Goal: Task Accomplishment & Management: Manage account settings

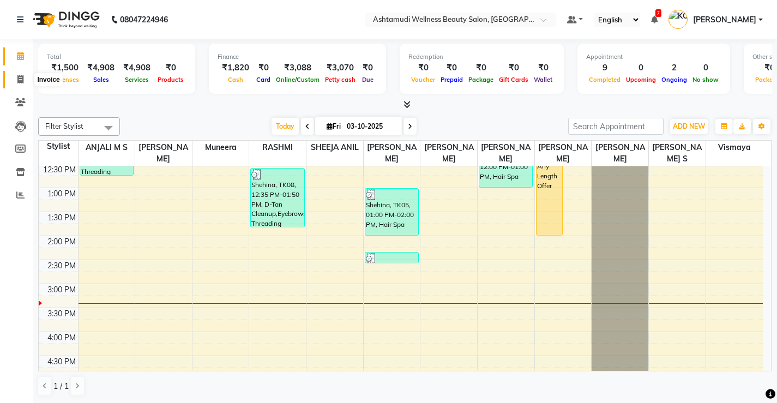
click at [13, 82] on span at bounding box center [20, 80] width 19 height 13
select select "service"
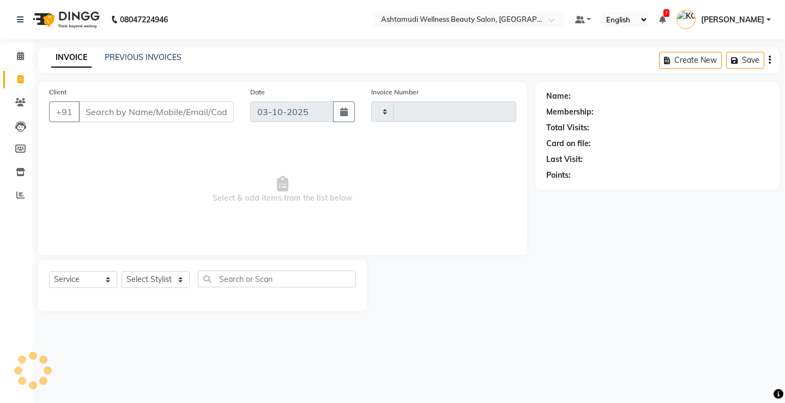
type input "3868"
select select "4674"
click at [122, 115] on input "Client" at bounding box center [156, 111] width 155 height 21
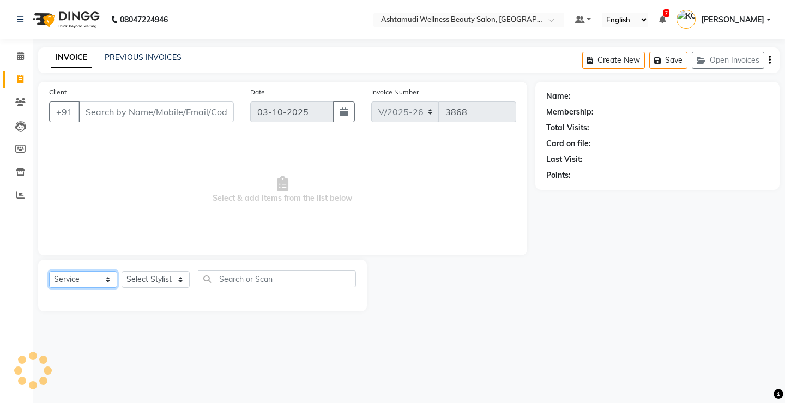
click at [66, 282] on select "Select Service Product Membership Package Voucher Prepaid Gift Card" at bounding box center [83, 279] width 68 height 17
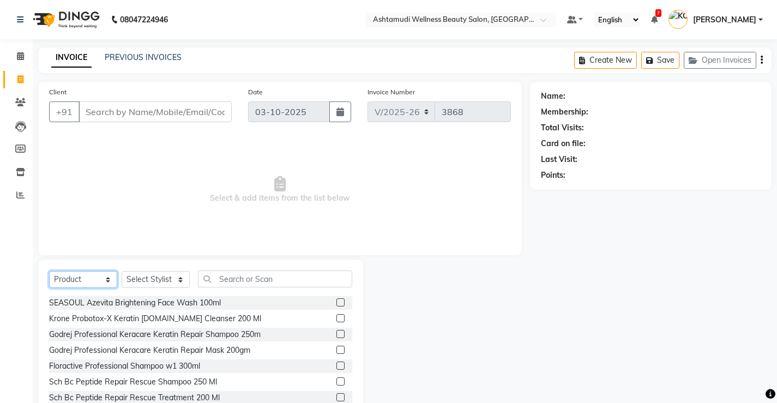
select select "service"
click at [49, 271] on select "Select Service Product Membership Package Voucher Prepaid Gift Card" at bounding box center [83, 279] width 68 height 17
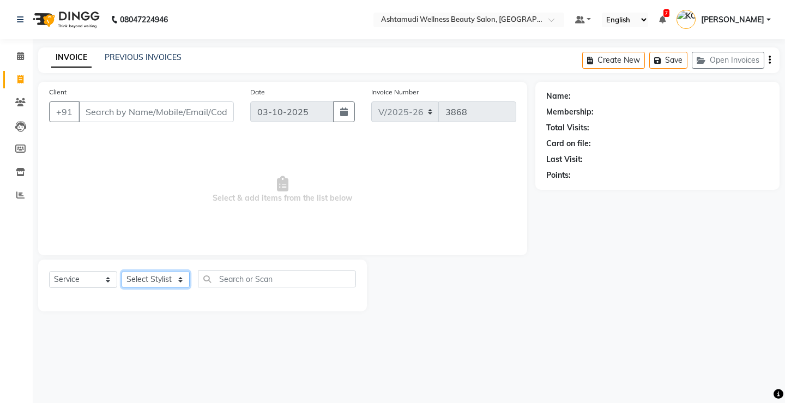
click at [153, 280] on select "Select Stylist ANJALI M S [PERSON_NAME] KOTTIYAM ASHTAMUDI [PERSON_NAME] [PERSO…" at bounding box center [156, 279] width 68 height 17
select select "27529"
click at [122, 271] on select "Select Stylist ANJALI M S [PERSON_NAME] KOTTIYAM ASHTAMUDI [PERSON_NAME] [PERSO…" at bounding box center [156, 279] width 68 height 17
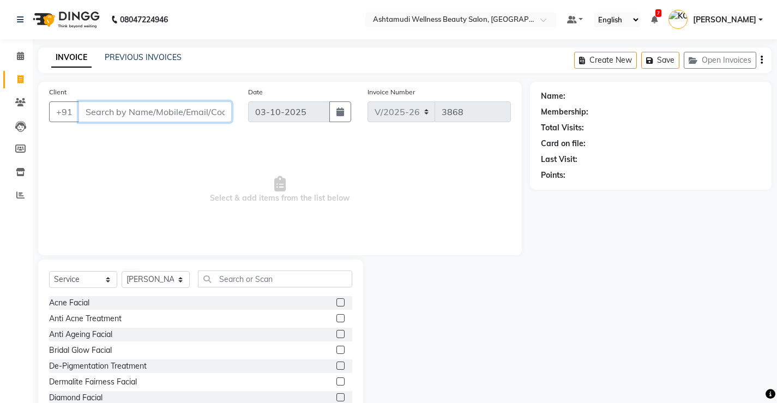
click at [134, 112] on input "Client" at bounding box center [155, 111] width 153 height 21
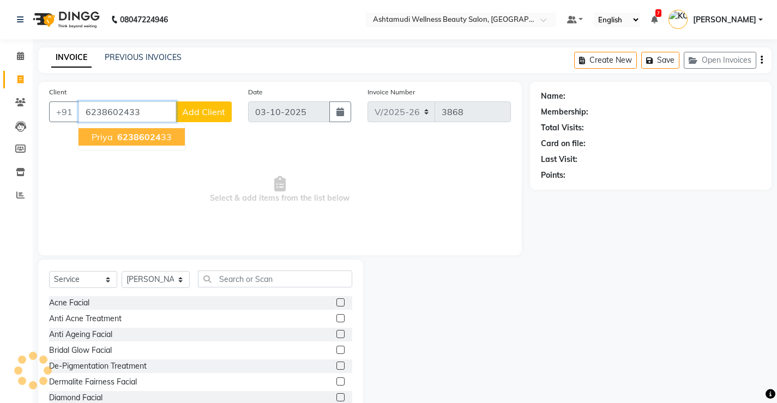
type input "6238602433"
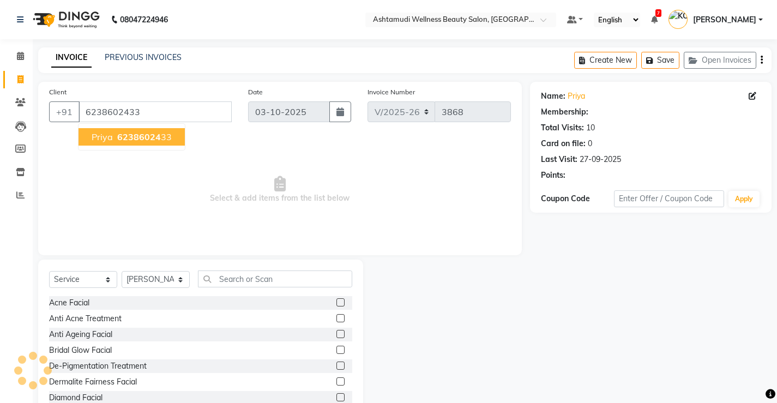
select select "2: Object"
click at [130, 139] on span "62386024" at bounding box center [139, 136] width 44 height 11
select select "2: Object"
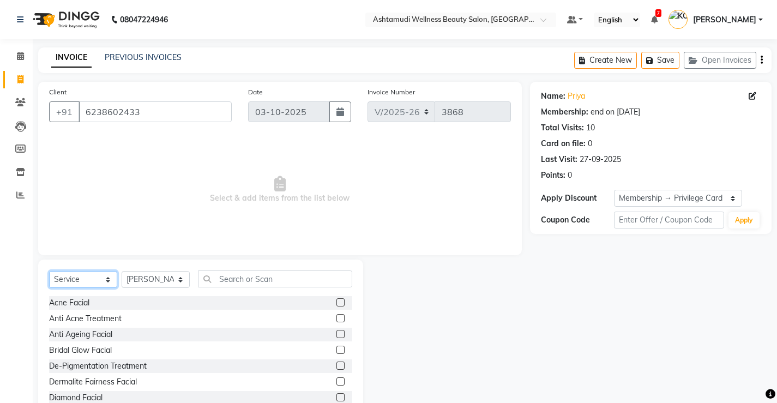
click at [79, 271] on select "Select Service Product Membership Package Voucher Prepaid Gift Card" at bounding box center [83, 279] width 68 height 17
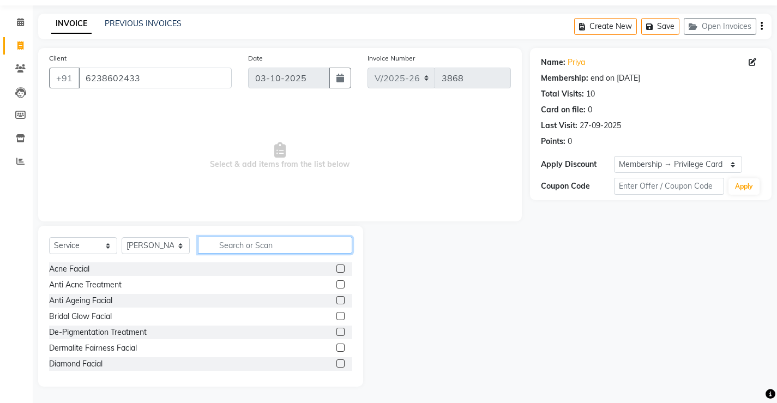
click at [239, 251] on input "text" at bounding box center [275, 245] width 154 height 17
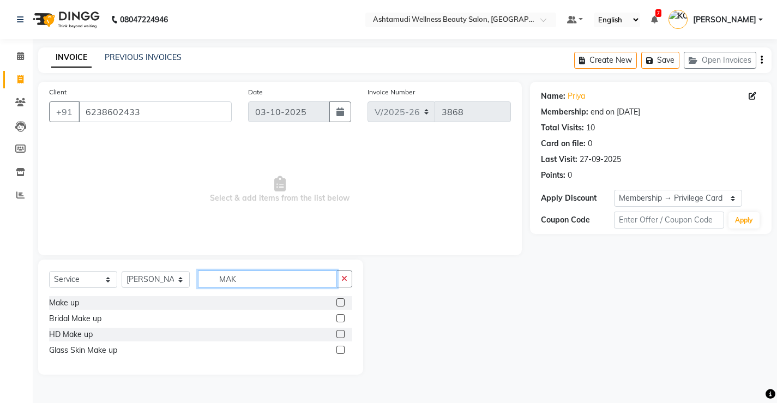
scroll to position [0, 0]
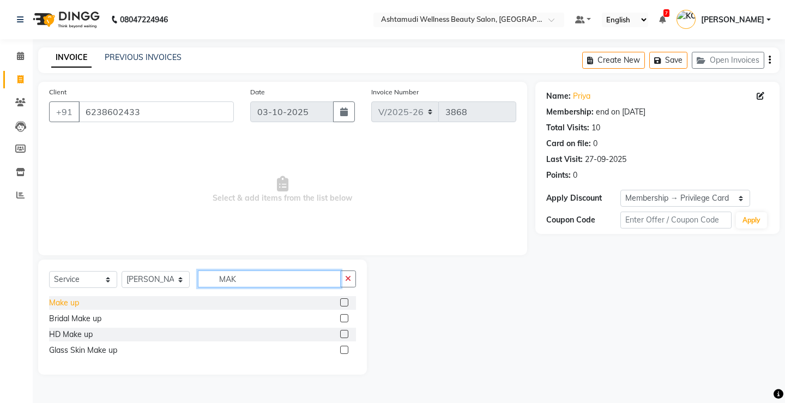
type input "MAK"
click at [73, 301] on div "Make up" at bounding box center [64, 302] width 30 height 11
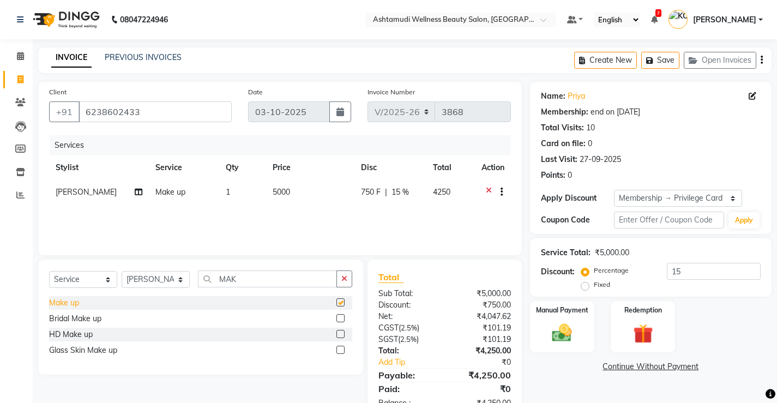
checkbox input "false"
click at [693, 273] on input "15" at bounding box center [714, 271] width 94 height 17
type input "1"
click at [551, 321] on img at bounding box center [561, 332] width 33 height 23
click at [579, 303] on div "Manual Payment" at bounding box center [562, 327] width 67 height 54
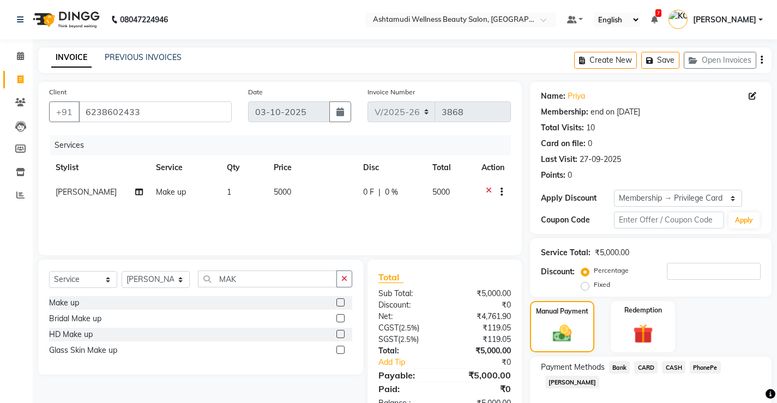
click at [709, 361] on span "PhonePe" at bounding box center [705, 367] width 31 height 13
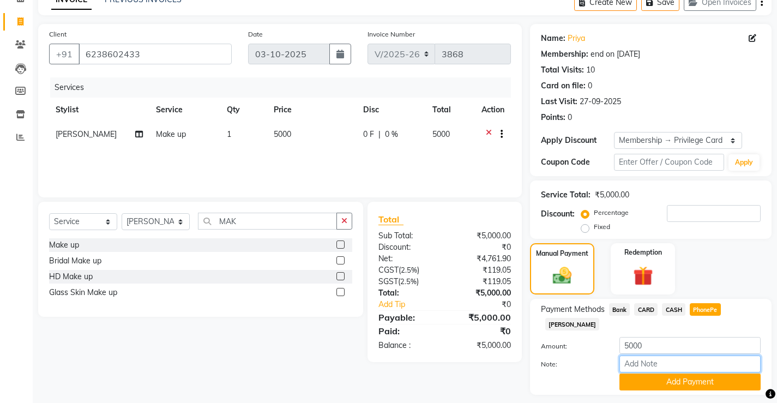
type input "[PERSON_NAME]"
click at [658, 374] on button "Add Payment" at bounding box center [690, 382] width 141 height 17
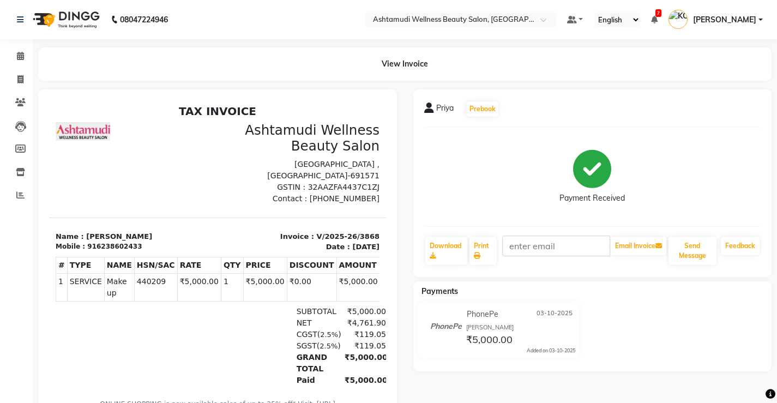
scroll to position [83, 0]
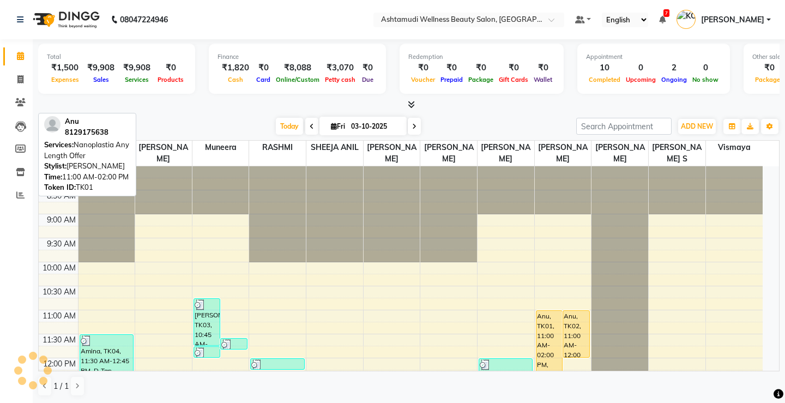
click at [545, 311] on div "Anu, TK01, 11:00 AM-02:00 PM, Nanoplastia Any Length Offer" at bounding box center [550, 382] width 26 height 142
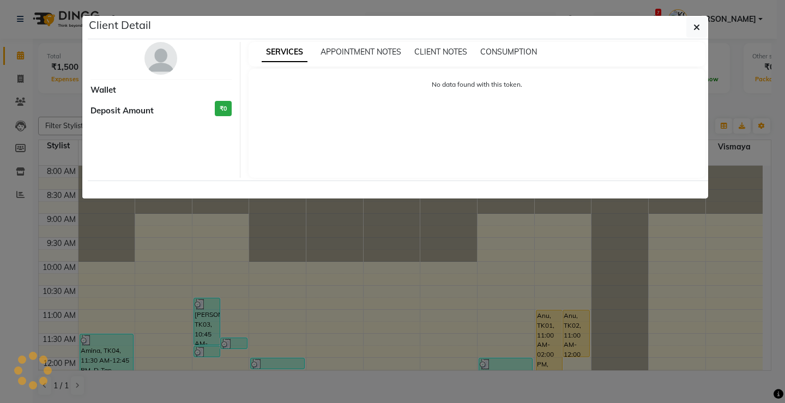
scroll to position [109, 0]
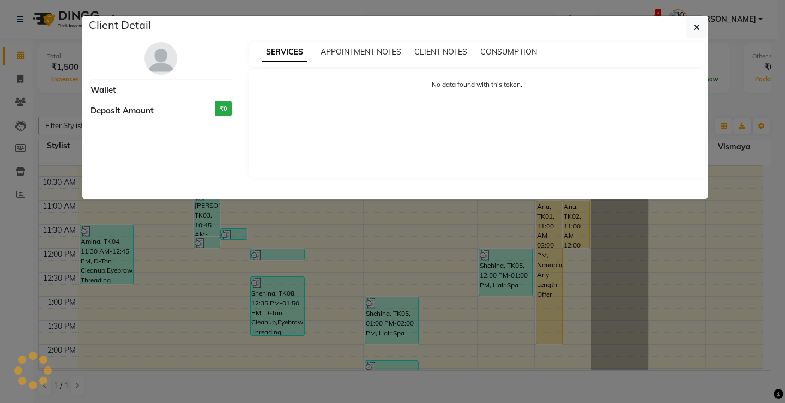
select select "1"
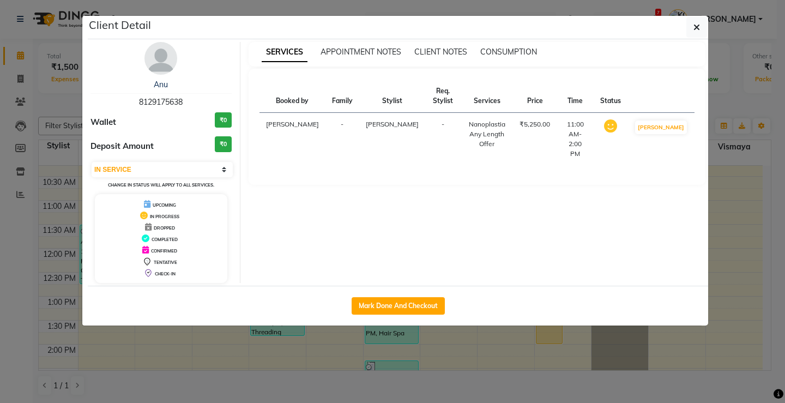
click at [724, 161] on ngb-modal-window "Client Detail Anu 8129175638 Wallet ₹0 Deposit Amount ₹0 Select IN SERVICE CONF…" at bounding box center [392, 201] width 785 height 403
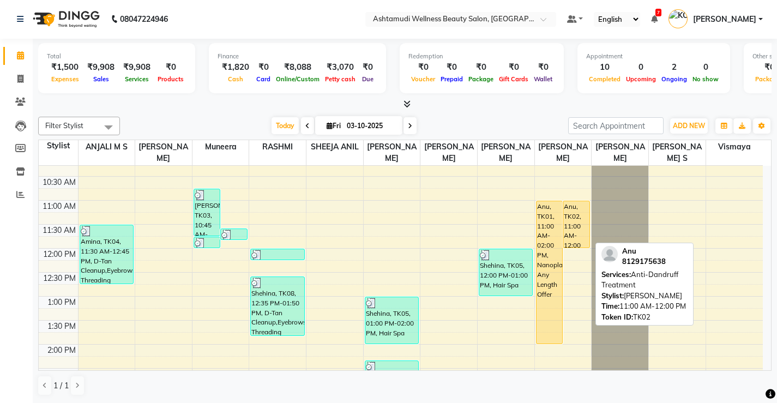
click at [573, 231] on div "Anu, TK02, 11:00 AM-12:00 PM, Anti-Dandruff Treatment" at bounding box center [576, 224] width 26 height 46
select select "1"
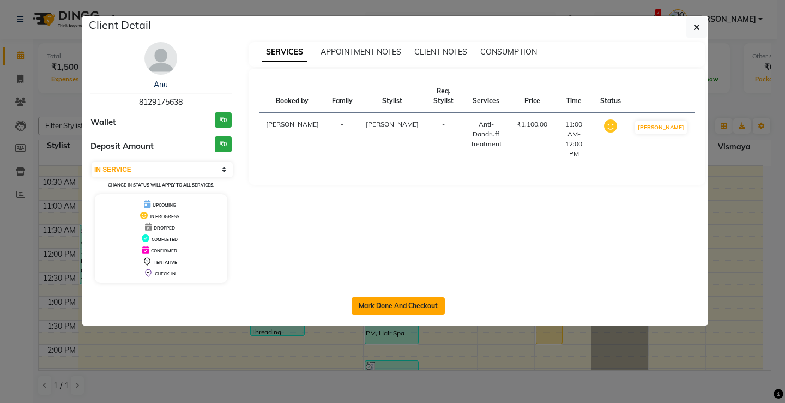
click at [406, 305] on button "Mark Done And Checkout" at bounding box center [398, 305] width 93 height 17
select select "service"
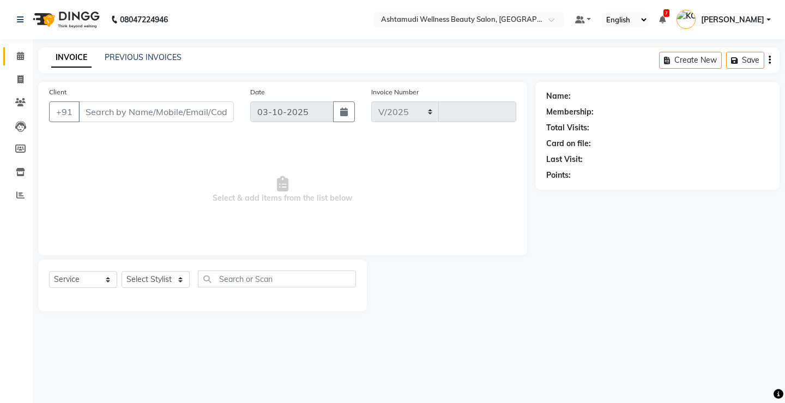
select select "4674"
type input "3869"
select select "product"
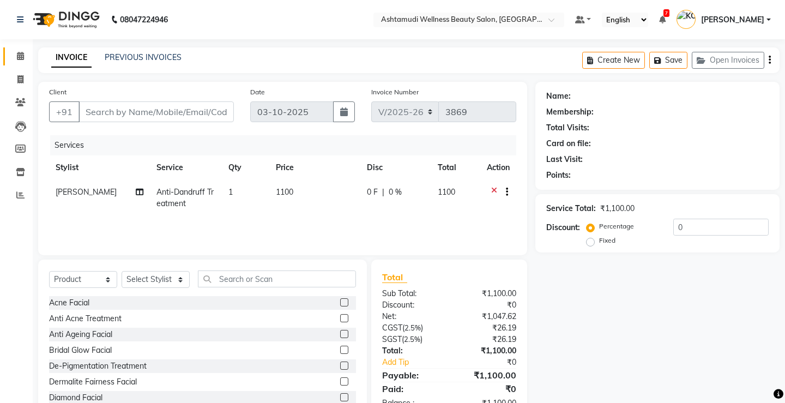
type input "8129175638"
select select "50208"
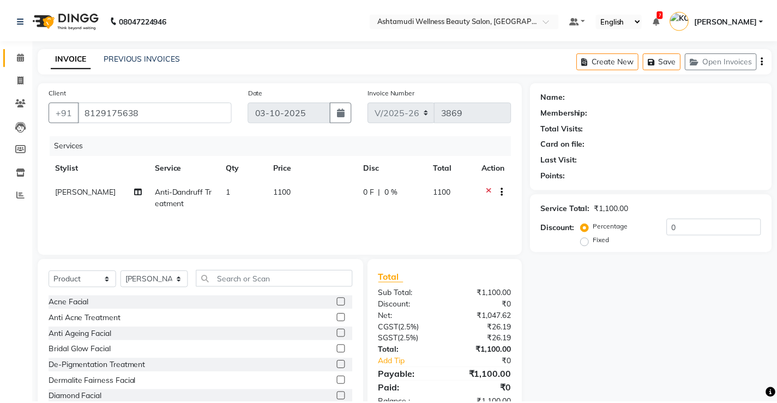
scroll to position [34, 0]
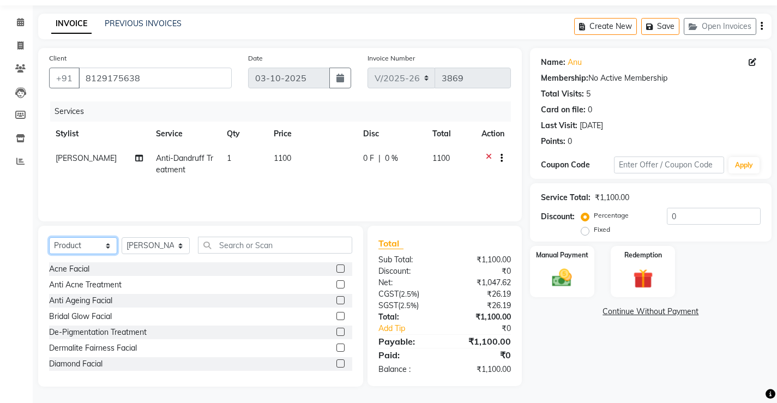
click at [75, 246] on select "Select Service Product Membership Package Voucher Prepaid Gift Card" at bounding box center [83, 245] width 68 height 17
select select "G"
click at [49, 238] on select "Select Service Product Membership Package Voucher Prepaid Gift Card" at bounding box center [83, 245] width 68 height 17
click at [86, 246] on select "Select Service Product Membership Package Voucher Prepaid Gift Card" at bounding box center [83, 245] width 68 height 17
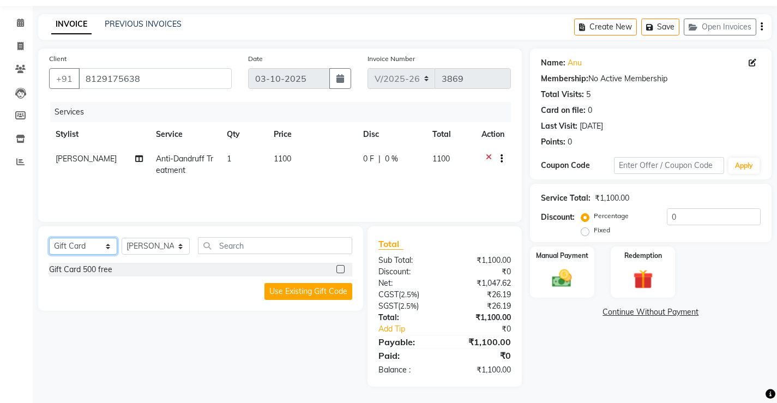
scroll to position [33, 0]
click at [92, 251] on select "Select Service Product Membership Package Voucher Prepaid Gift Card" at bounding box center [83, 246] width 68 height 17
click at [79, 239] on select "Select Service Product Membership Package Voucher Prepaid Gift Card" at bounding box center [83, 246] width 68 height 17
click at [49, 238] on select "Select Service Product Membership Package Voucher Prepaid Gift Card" at bounding box center [83, 246] width 68 height 17
click at [85, 240] on select "Select Service Product Membership Package Voucher Prepaid Gift Card" at bounding box center [83, 246] width 68 height 17
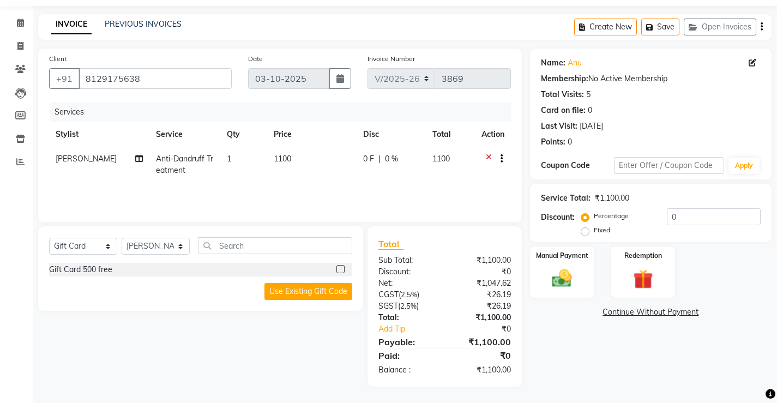
click at [229, 296] on div "Use Existing Gift Code" at bounding box center [200, 291] width 303 height 17
click at [83, 238] on select "Select Service Product Membership Package Voucher Prepaid Gift Card" at bounding box center [83, 246] width 68 height 17
click at [49, 238] on select "Select Service Product Membership Package Voucher Prepaid Gift Card" at bounding box center [83, 246] width 68 height 17
click at [75, 249] on select "Select Service Product Membership Package Voucher Prepaid Gift Card" at bounding box center [83, 246] width 68 height 17
click at [49, 238] on select "Select Service Product Membership Package Voucher Prepaid Gift Card" at bounding box center [83, 246] width 68 height 17
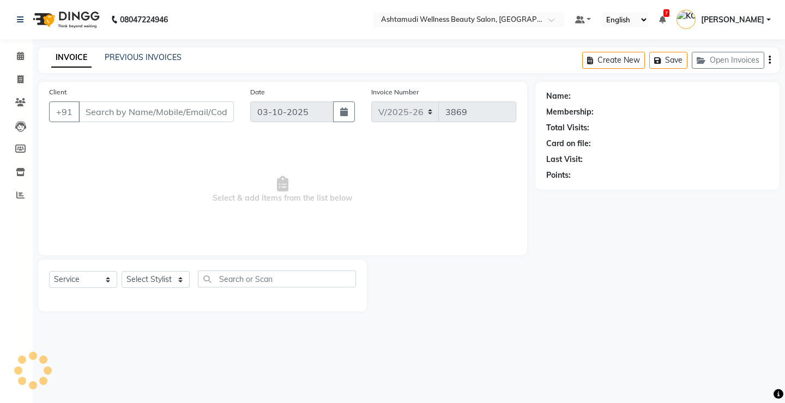
select select "4674"
select select "product"
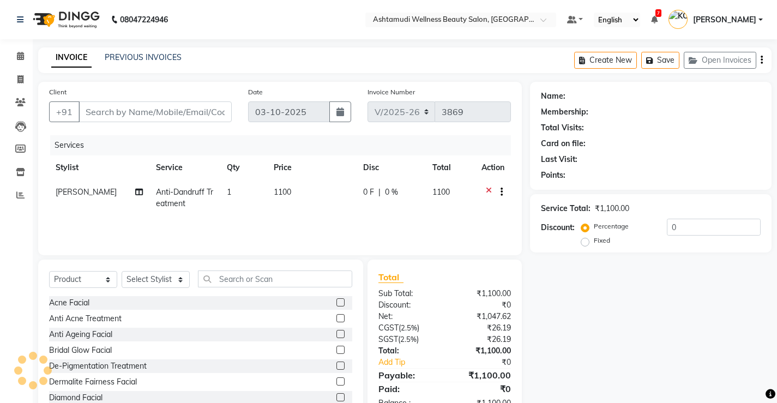
type input "8129175638"
select select "50208"
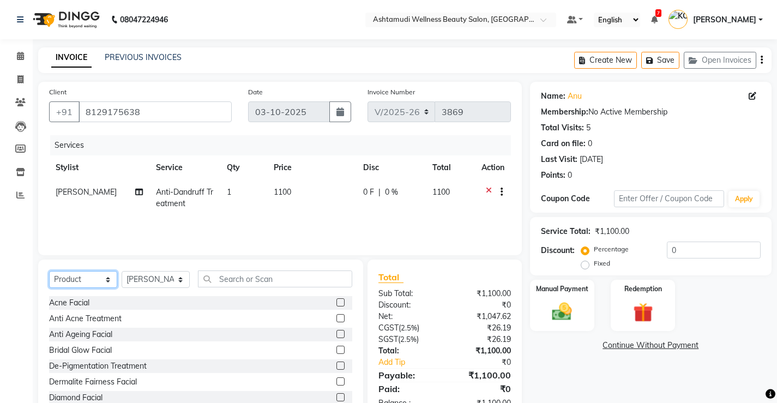
click at [68, 282] on select "Select Service Product Membership Package Voucher Prepaid Gift Card" at bounding box center [83, 279] width 68 height 17
click at [49, 271] on select "Select Service Product Membership Package Voucher Prepaid Gift Card" at bounding box center [83, 279] width 68 height 17
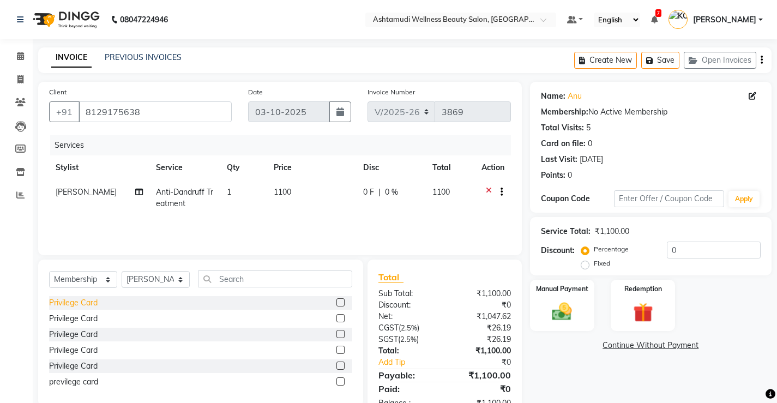
click at [74, 303] on div "Privilege Card" at bounding box center [73, 302] width 49 height 11
select select "select"
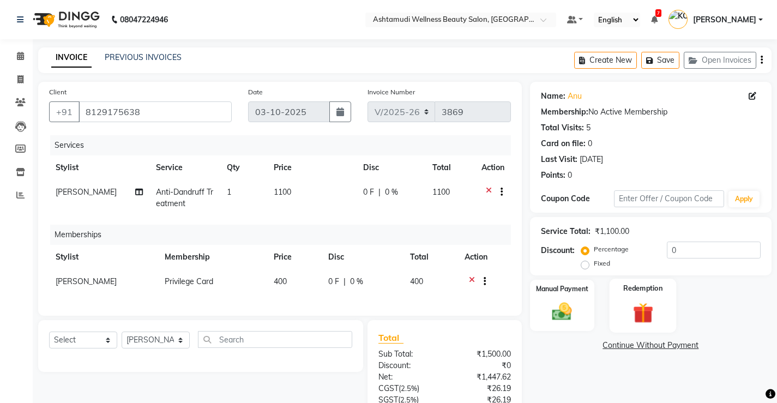
scroll to position [55, 0]
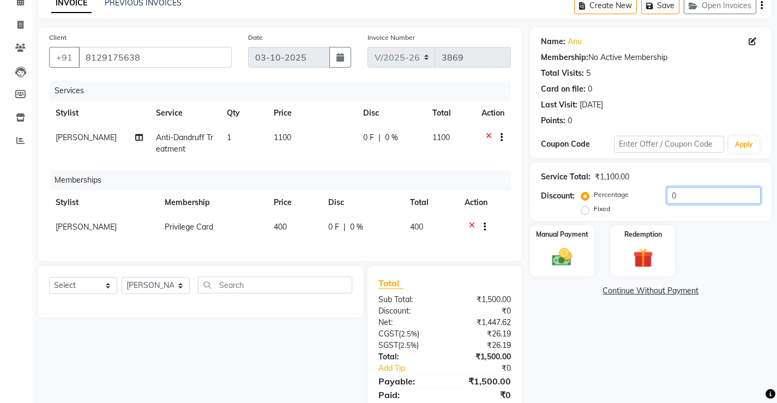
click at [684, 189] on input "0" at bounding box center [714, 195] width 94 height 17
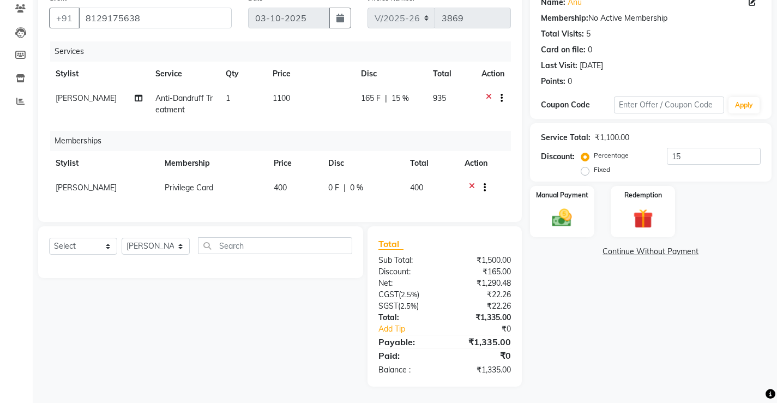
click at [472, 182] on icon at bounding box center [472, 189] width 6 height 14
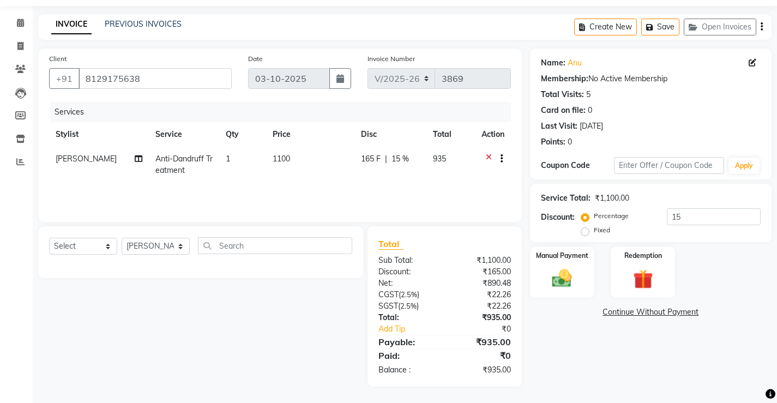
scroll to position [33, 0]
click at [699, 216] on input "15" at bounding box center [714, 216] width 94 height 17
type input "1"
click at [549, 281] on img at bounding box center [561, 278] width 33 height 23
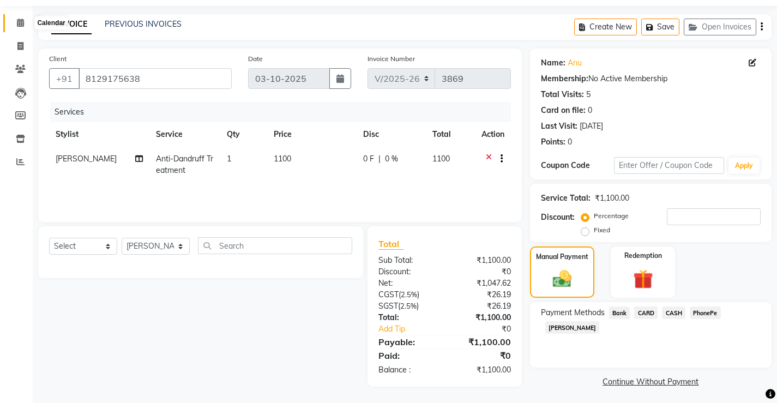
click at [17, 23] on icon at bounding box center [20, 23] width 7 height 8
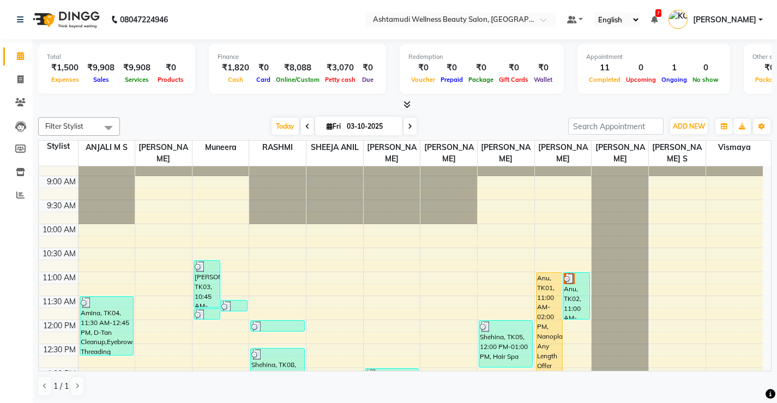
scroll to position [55, 0]
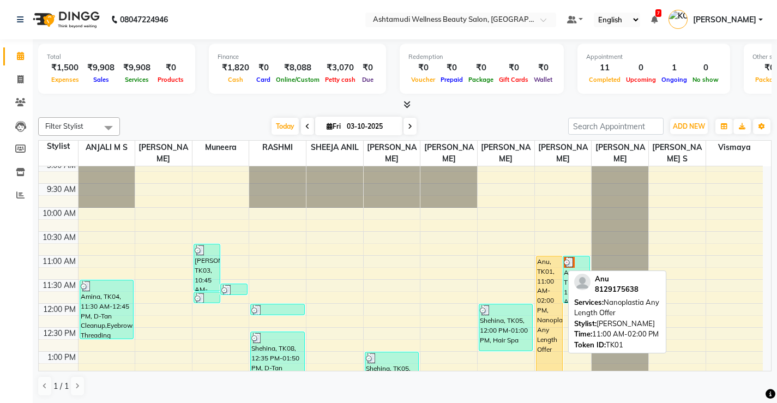
click at [544, 304] on div "Anu, TK01, 11:00 AM-02:00 PM, Nanoplastia Any Length Offer" at bounding box center [550, 327] width 26 height 142
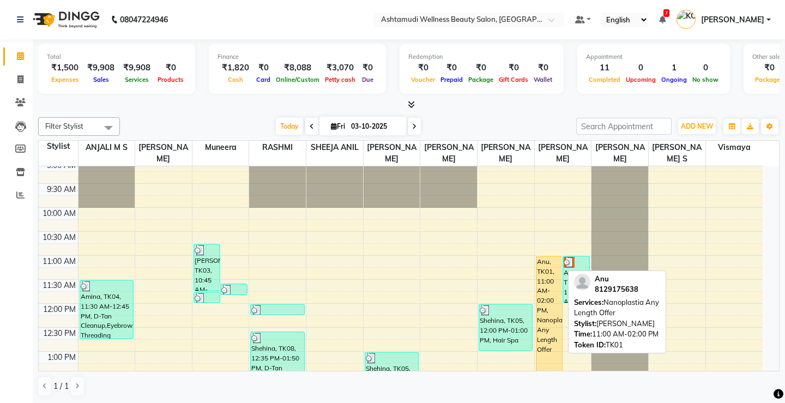
select select "1"
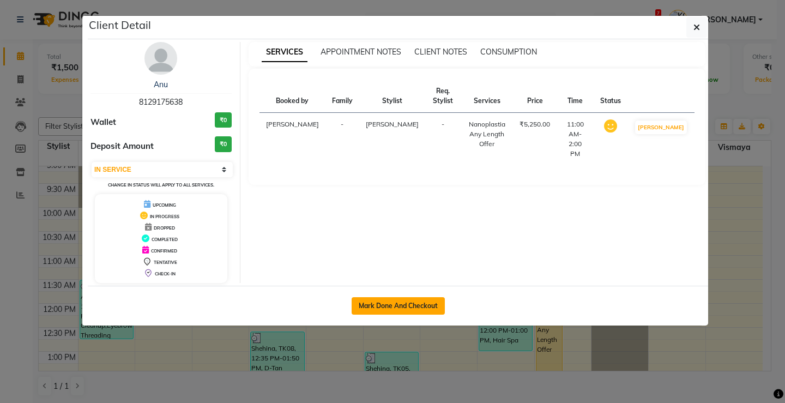
click at [403, 310] on button "Mark Done And Checkout" at bounding box center [398, 305] width 93 height 17
select select "service"
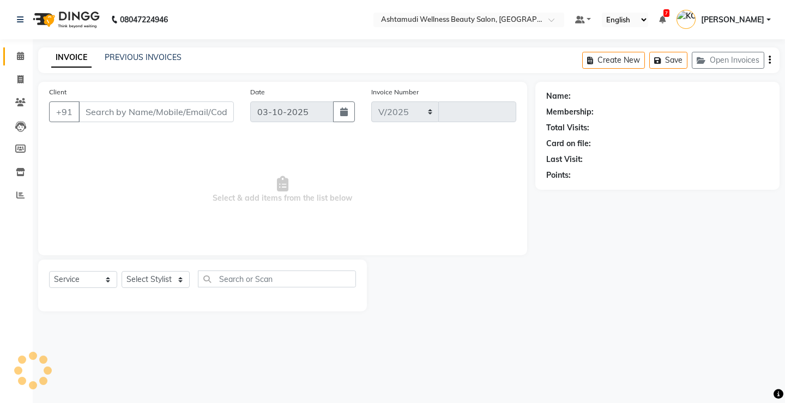
select select "4674"
type input "3869"
select select "product"
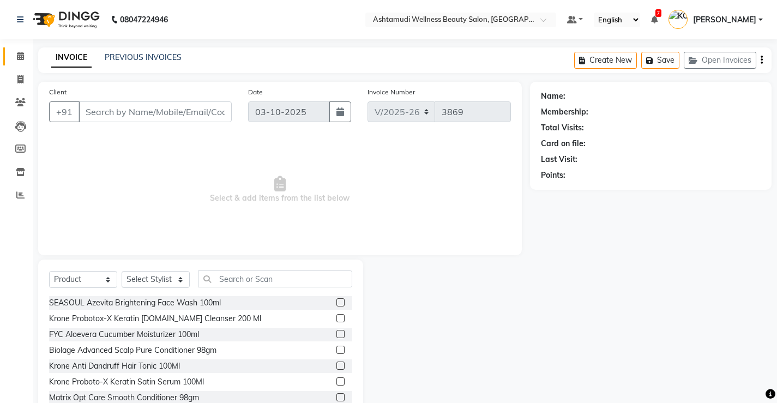
type input "8129175638"
select select "50208"
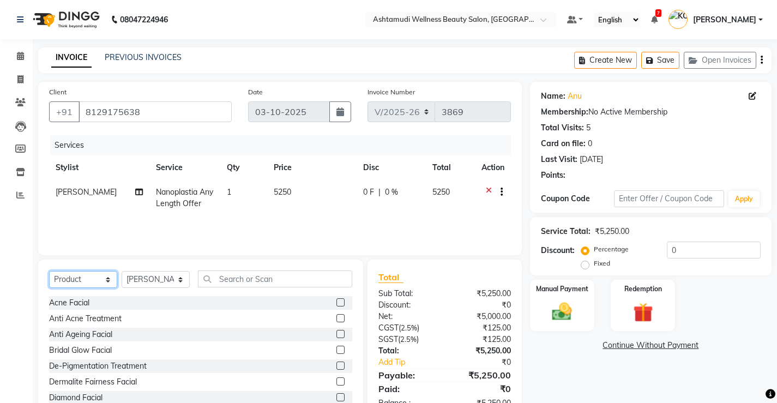
click at [78, 283] on select "Select Service Product Membership Package Voucher Prepaid Gift Card" at bounding box center [83, 279] width 68 height 17
select select "service"
click at [49, 271] on select "Select Service Product Membership Package Voucher Prepaid Gift Card" at bounding box center [83, 279] width 68 height 17
click at [236, 281] on input "text" at bounding box center [275, 279] width 154 height 17
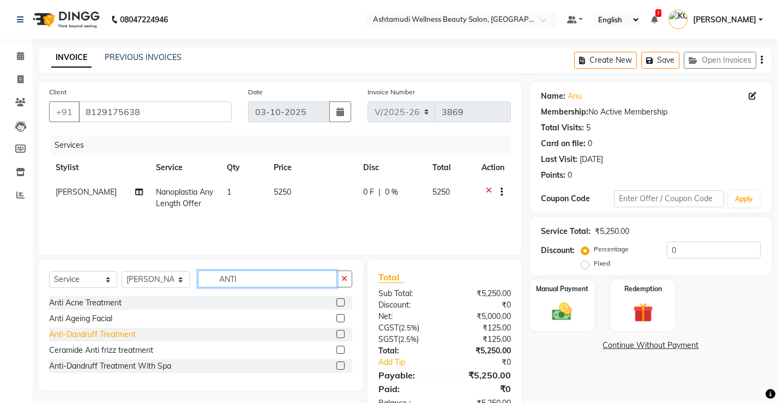
type input "ANTI"
click at [86, 334] on div "Anti-Dandruff Treatment" at bounding box center [92, 334] width 87 height 11
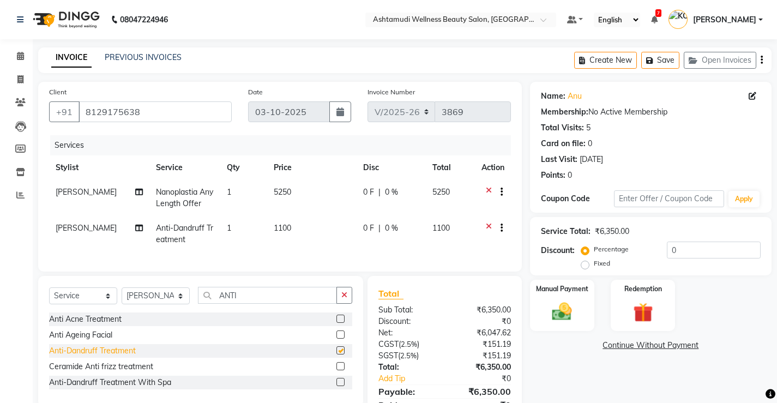
checkbox input "false"
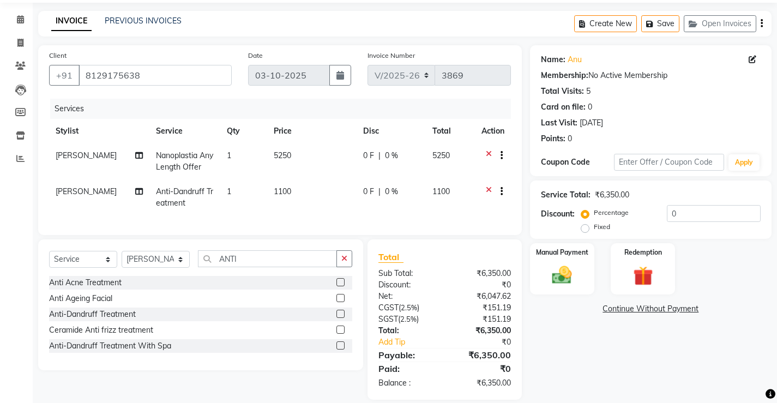
scroll to position [55, 0]
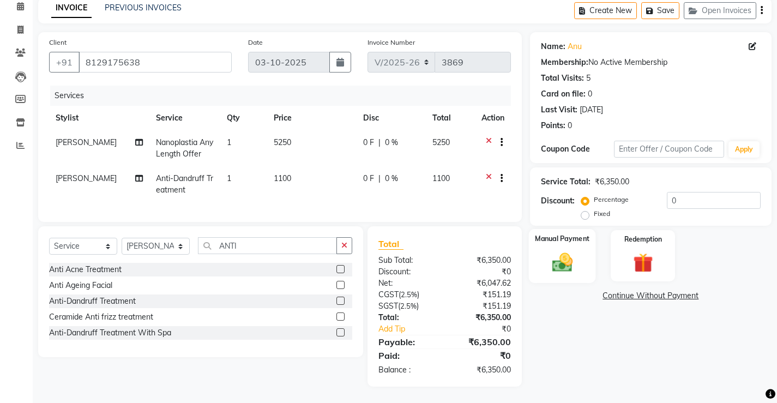
click at [572, 257] on img at bounding box center [561, 261] width 33 height 23
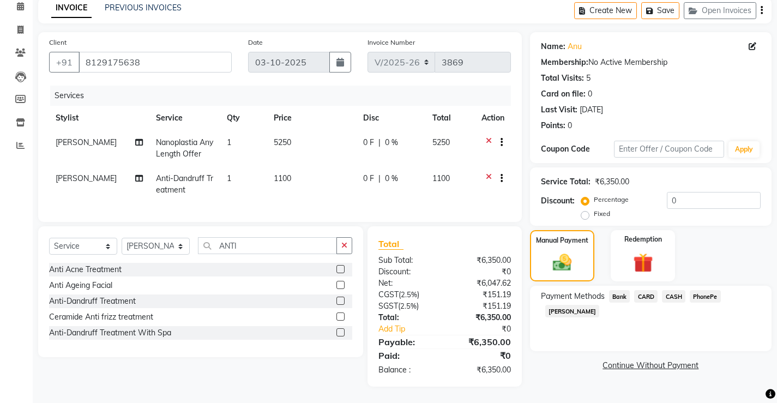
click at [679, 291] on span "CASH" at bounding box center [673, 296] width 23 height 13
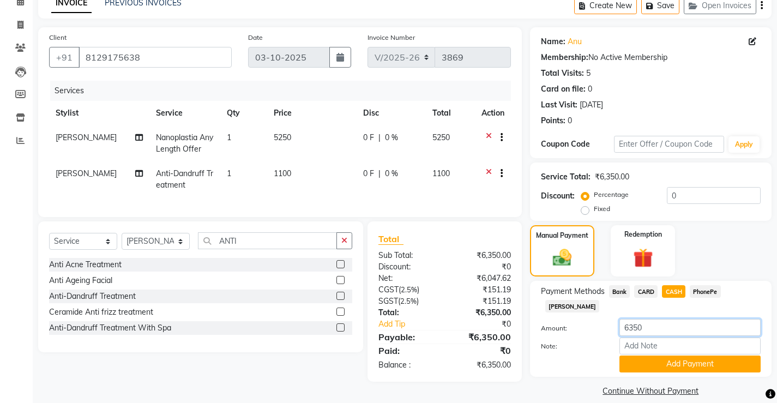
click at [667, 319] on input "6350" at bounding box center [690, 327] width 141 height 17
type input "6"
type input "5000"
click at [645, 338] on input "Note:" at bounding box center [690, 346] width 141 height 17
type input "[PERSON_NAME]"
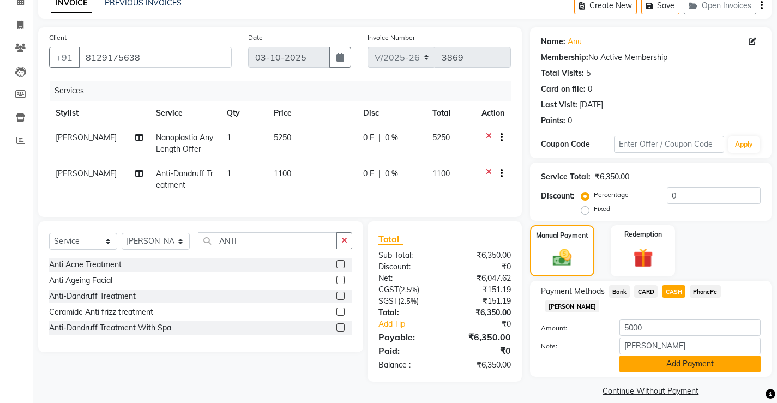
click at [666, 356] on button "Add Payment" at bounding box center [690, 364] width 141 height 17
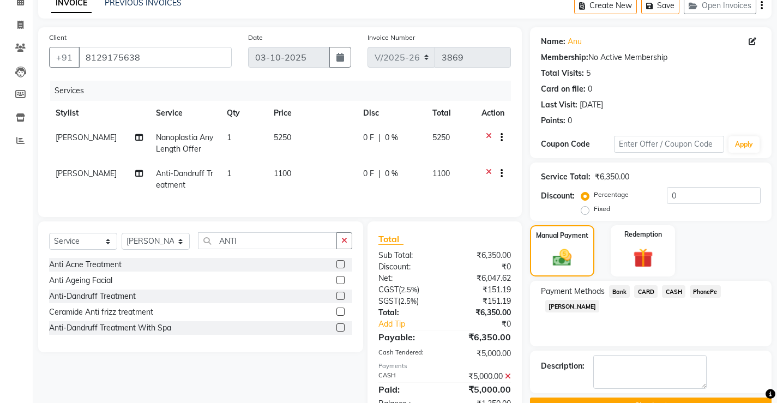
click at [711, 290] on span "PhonePe" at bounding box center [705, 291] width 31 height 13
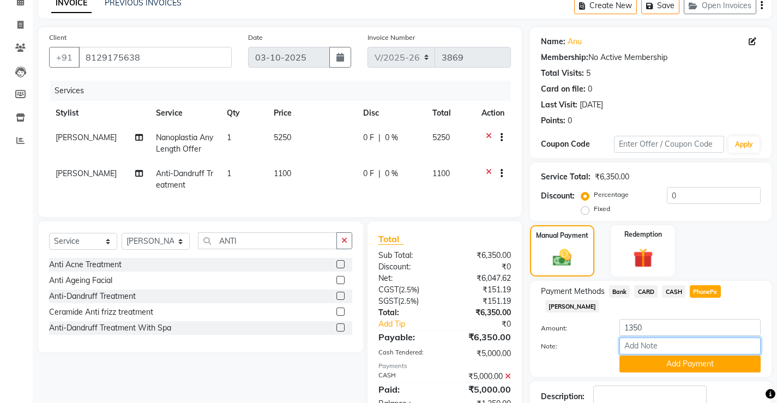
drag, startPoint x: 662, startPoint y: 336, endPoint x: 664, endPoint y: 329, distance: 6.9
click at [662, 338] on input "Note:" at bounding box center [690, 346] width 141 height 17
type input "[PERSON_NAME]"
click at [662, 356] on button "Add Payment" at bounding box center [690, 364] width 141 height 17
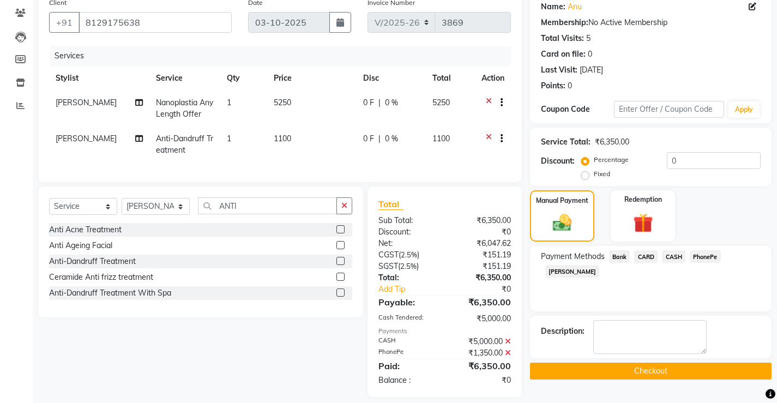
scroll to position [108, 0]
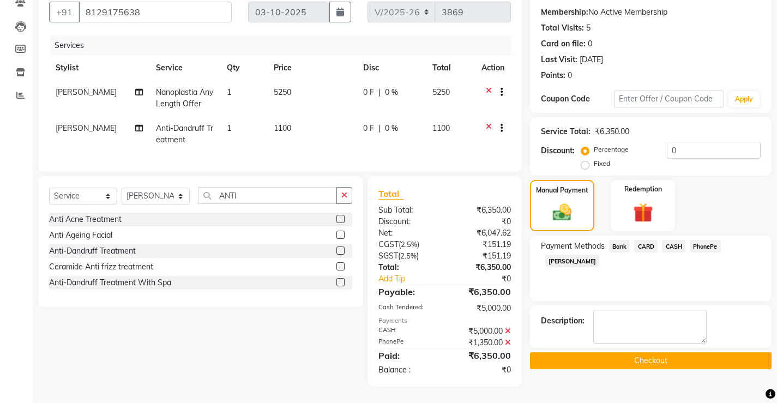
click at [623, 357] on button "Checkout" at bounding box center [651, 360] width 242 height 17
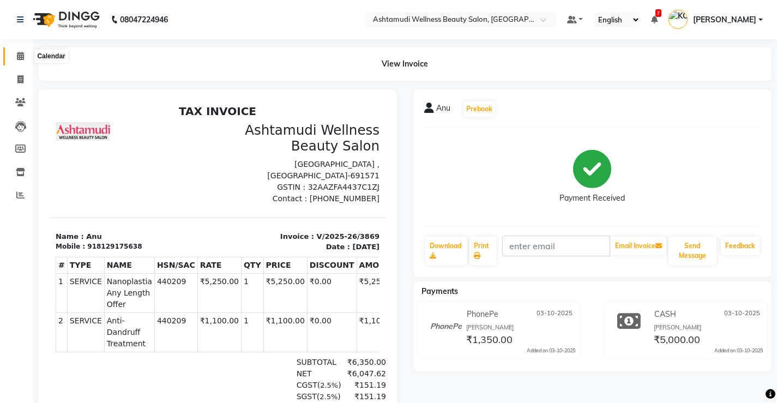
click at [25, 51] on span at bounding box center [20, 56] width 19 height 13
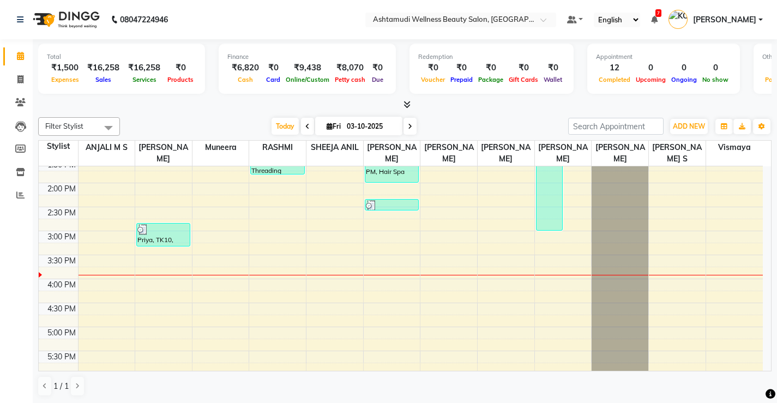
scroll to position [273, 0]
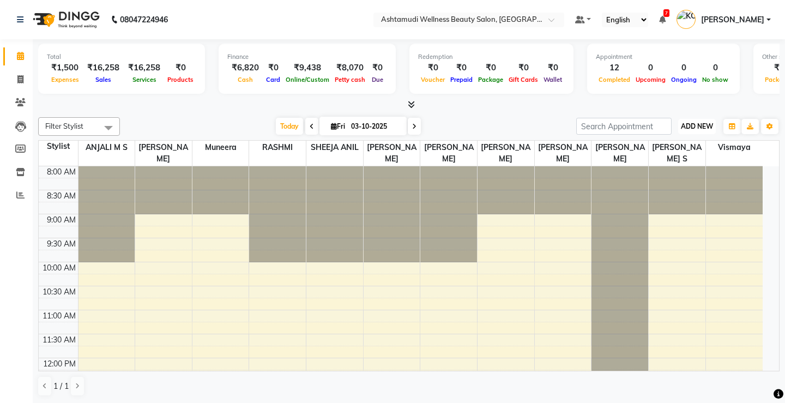
click at [692, 129] on span "ADD NEW" at bounding box center [697, 126] width 32 height 8
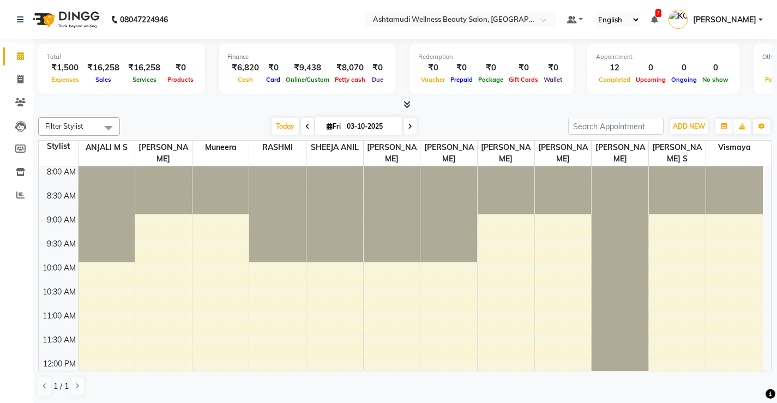
click at [0, 0] on link "Add Expense" at bounding box center [0, 0] width 0 height 0
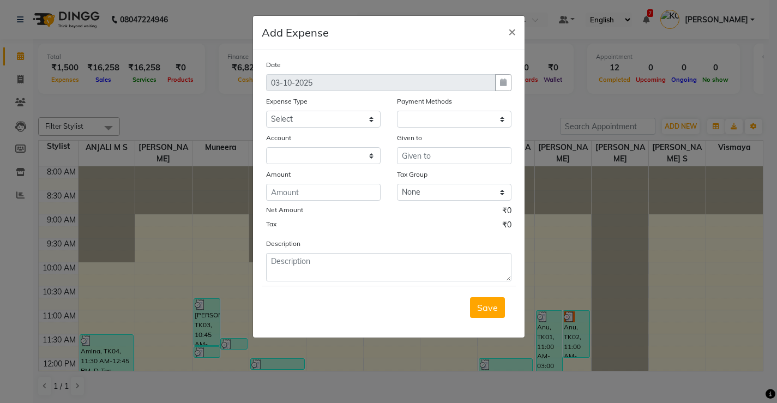
click at [339, 109] on div "Expense Type" at bounding box center [323, 102] width 115 height 15
select select
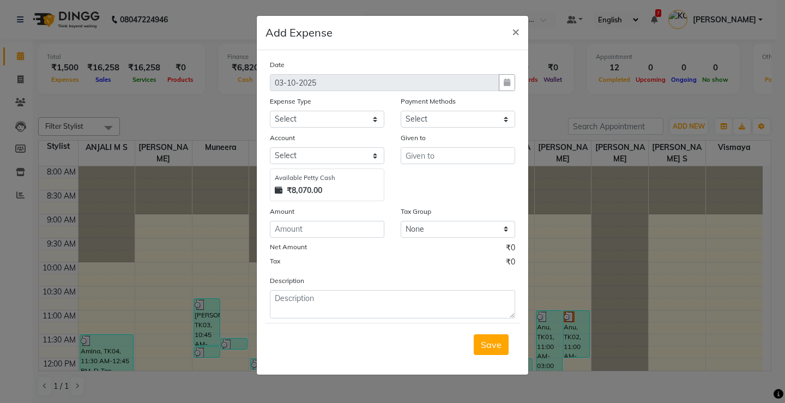
select select "1"
select select "3508"
click at [340, 121] on select "Select ACCOMODATION EXPENSES ADVERTISEMENT SALES PROMOTIONAL EXPENSES Bonus BRI…" at bounding box center [327, 119] width 115 height 17
select select "6223"
click at [270, 111] on select "Select ACCOMODATION EXPENSES ADVERTISEMENT SALES PROMOTIONAL EXPENSES Bonus BRI…" at bounding box center [327, 119] width 115 height 17
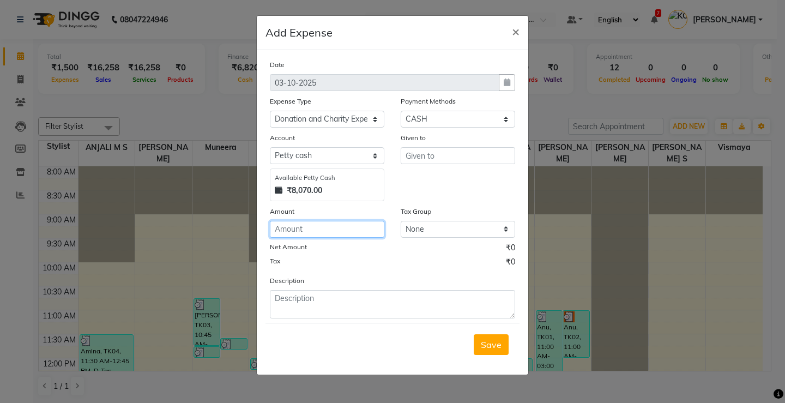
click at [323, 230] on input "number" at bounding box center [327, 229] width 115 height 17
type input "10"
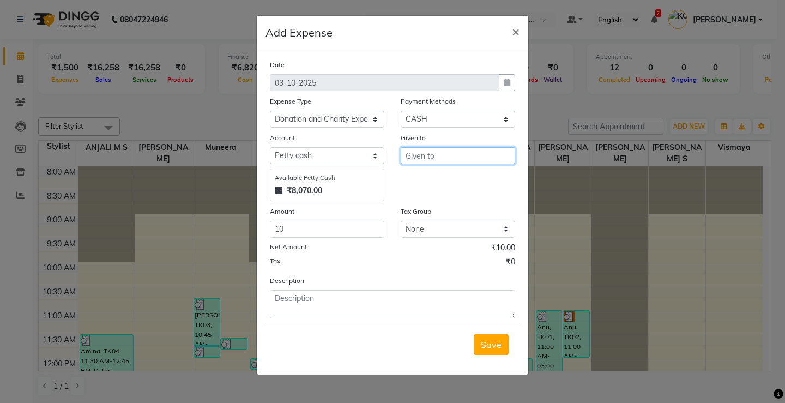
click at [439, 154] on input "text" at bounding box center [458, 155] width 115 height 17
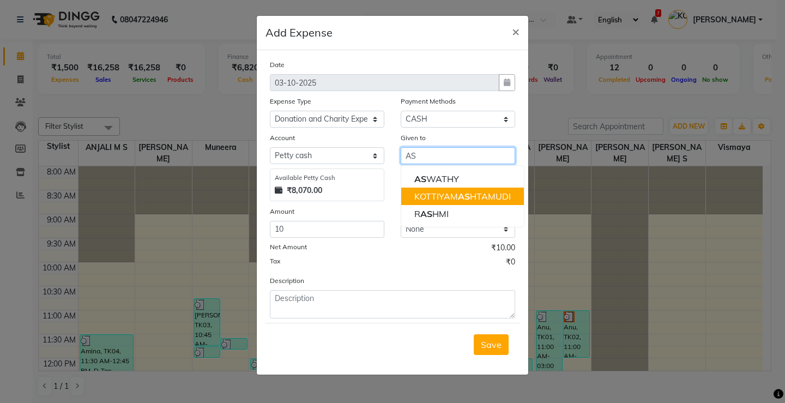
click at [443, 201] on ngb-highlight "KOTTIYAM AS HTAMUDI" at bounding box center [463, 196] width 97 height 11
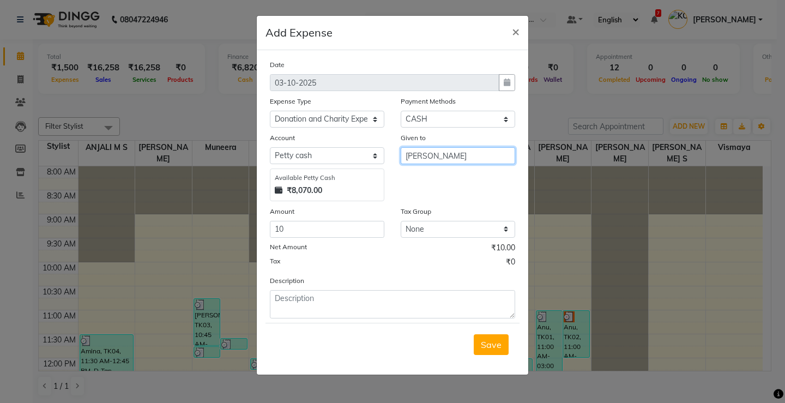
type input "[PERSON_NAME]"
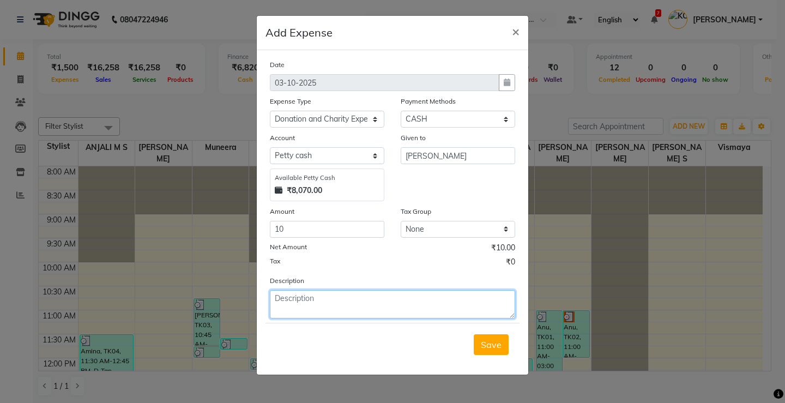
click at [344, 309] on textarea at bounding box center [392, 304] width 245 height 28
type textarea "t"
type textarea "Temple"
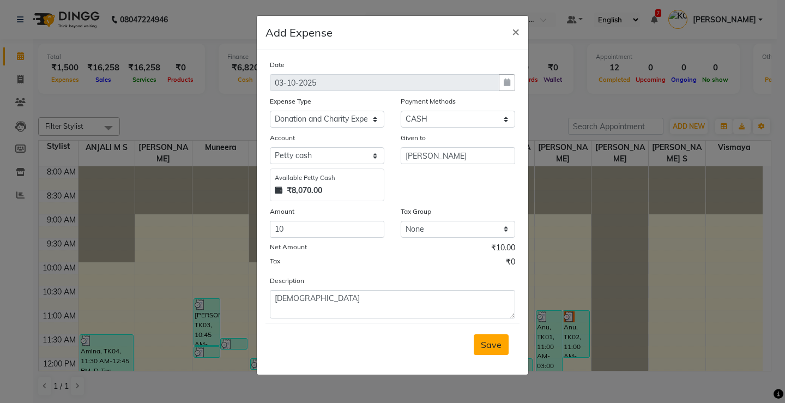
click at [484, 342] on span "Save" at bounding box center [491, 344] width 21 height 11
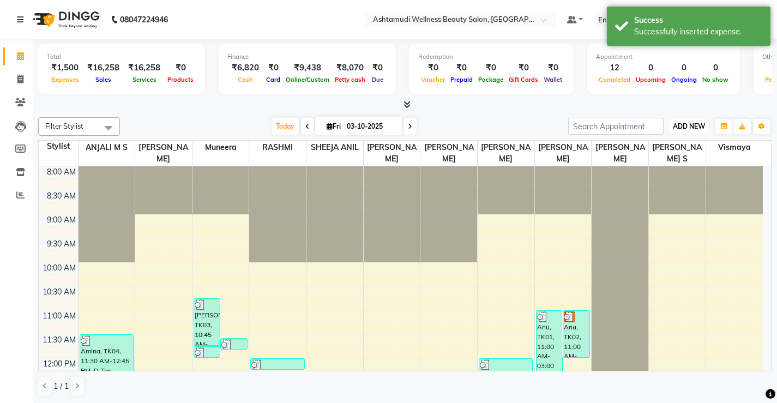
click at [676, 121] on button "ADD NEW Toggle Dropdown" at bounding box center [689, 126] width 38 height 15
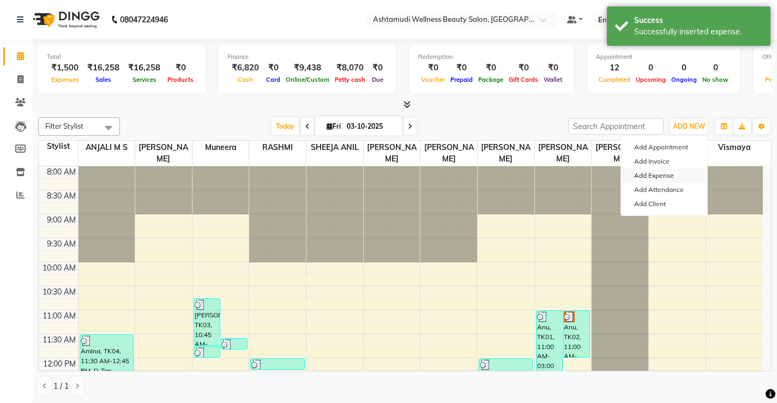
click at [650, 177] on link "Add Expense" at bounding box center [664, 176] width 86 height 14
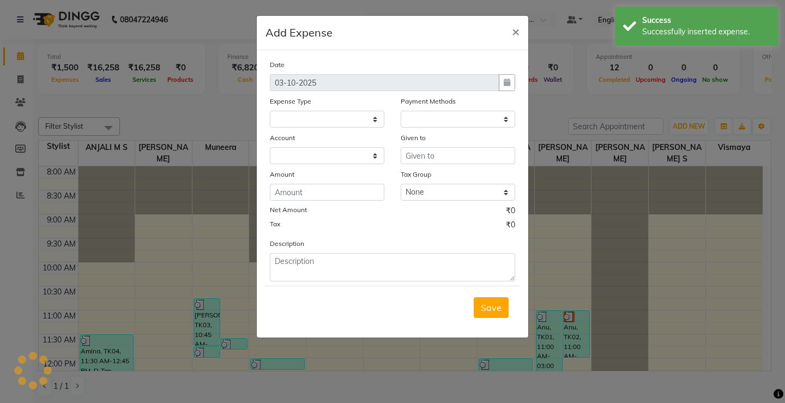
select select
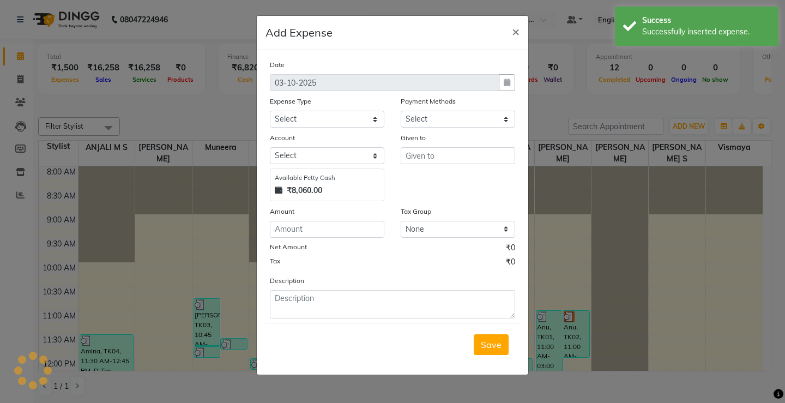
select select "1"
select select "3508"
click at [322, 120] on select "Select ACCOMODATION EXPENSES ADVERTISEMENT SALES PROMOTIONAL EXPENSES Bonus BRI…" at bounding box center [327, 119] width 115 height 17
select select "6225"
click at [270, 111] on select "Select ACCOMODATION EXPENSES ADVERTISEMENT SALES PROMOTIONAL EXPENSES Bonus BRI…" at bounding box center [327, 119] width 115 height 17
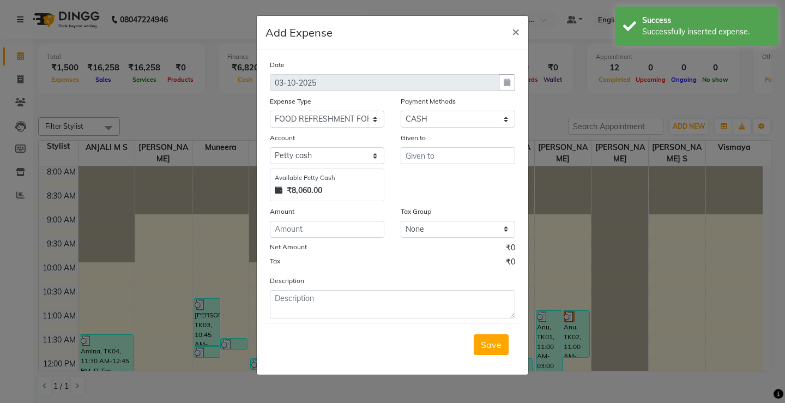
click at [325, 238] on div "Date 03-10-2025 Expense Type Select ACCOMODATION EXPENSES ADVERTISEMENT SALES P…" at bounding box center [392, 189] width 245 height 260
click at [322, 230] on input "number" at bounding box center [327, 229] width 115 height 17
type input "40"
click at [467, 152] on input "text" at bounding box center [458, 155] width 115 height 17
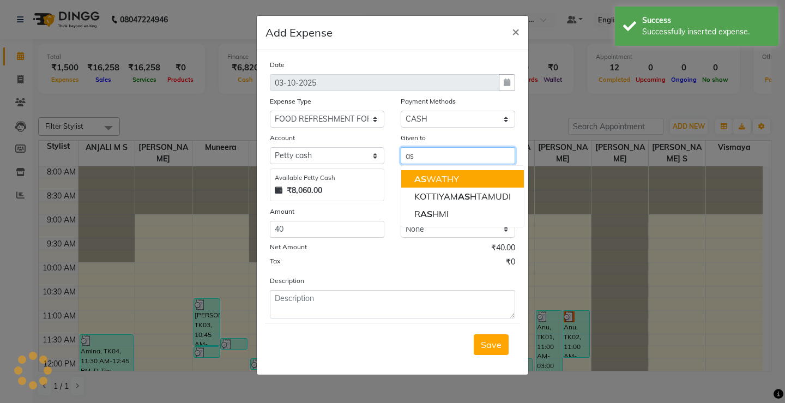
click at [464, 183] on button "AS WATHY" at bounding box center [462, 178] width 123 height 17
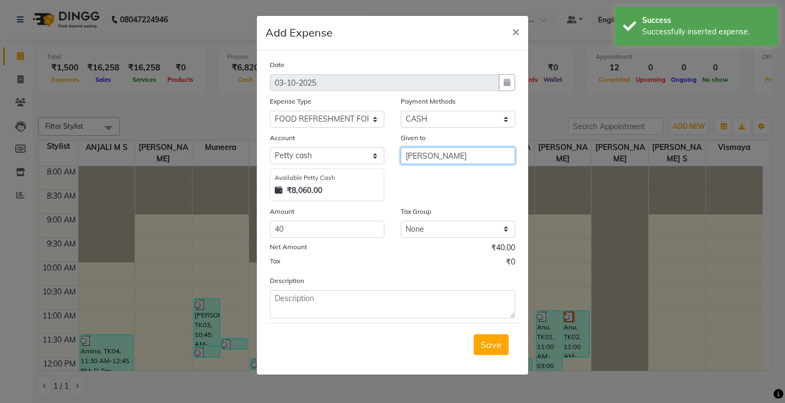
type input "ASWATHY"
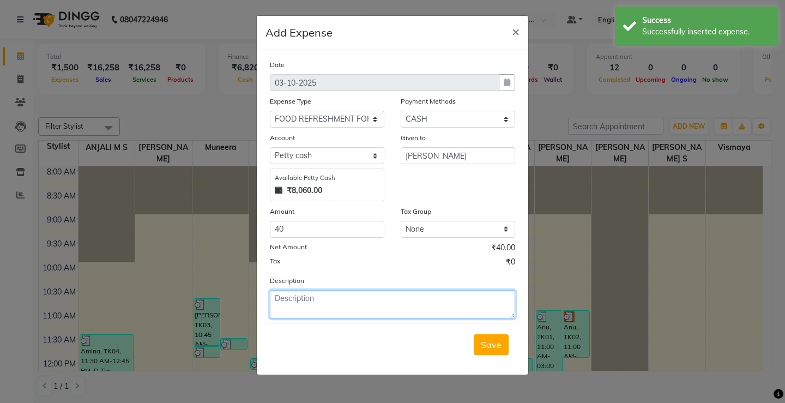
click at [371, 301] on textarea at bounding box center [392, 304] width 245 height 28
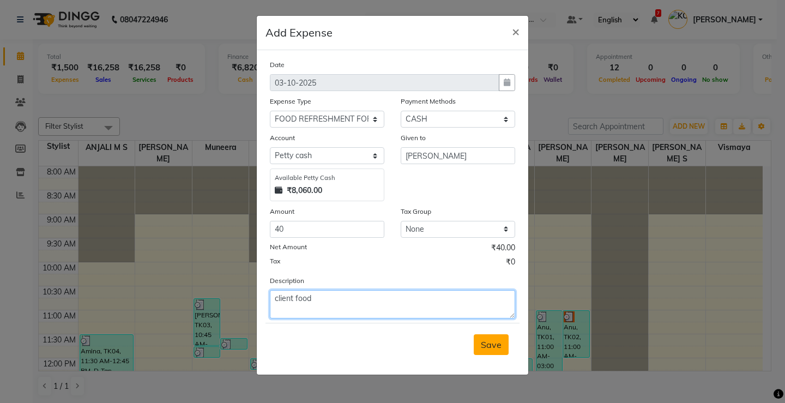
type textarea "client food"
click at [483, 343] on span "Save" at bounding box center [491, 344] width 21 height 11
click at [490, 353] on button "Save" at bounding box center [491, 344] width 35 height 21
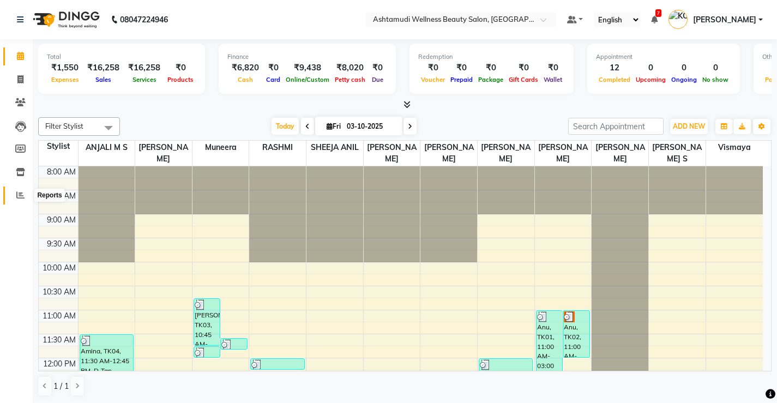
click at [18, 196] on icon at bounding box center [20, 195] width 8 height 8
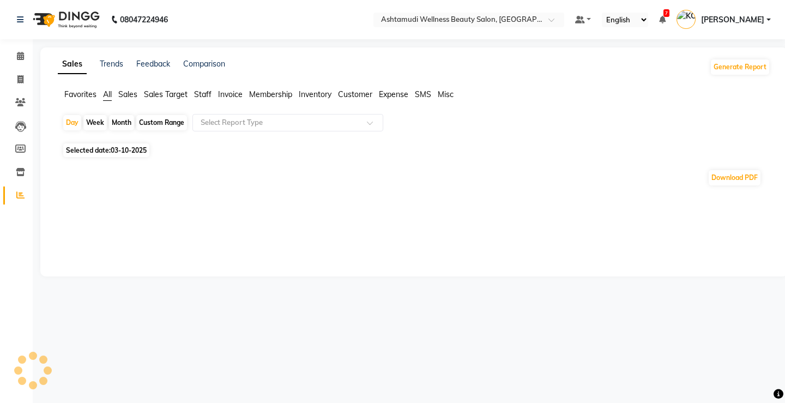
click at [393, 93] on span "Expense" at bounding box center [393, 94] width 29 height 10
click at [273, 128] on div "Select Report Type" at bounding box center [288, 122] width 191 height 17
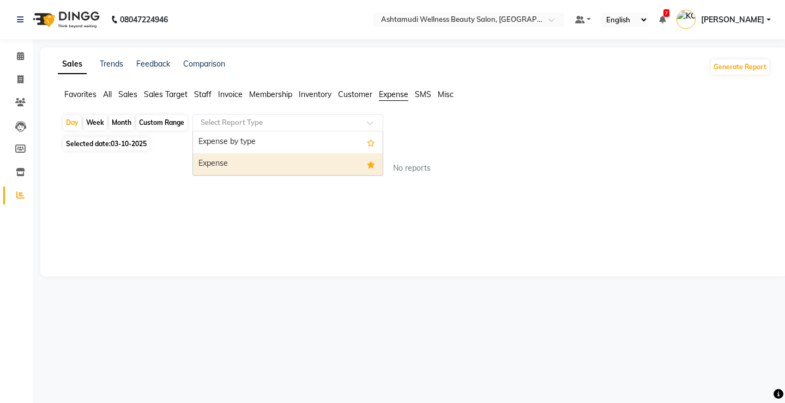
click at [260, 166] on div "Expense" at bounding box center [288, 164] width 190 height 22
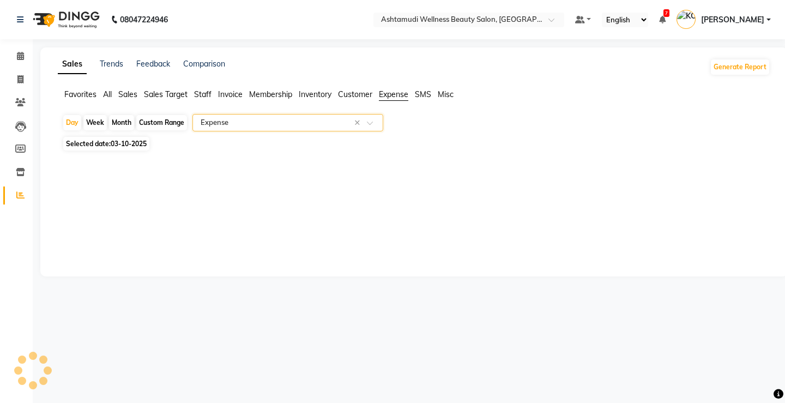
select select "full_report"
select select "csv"
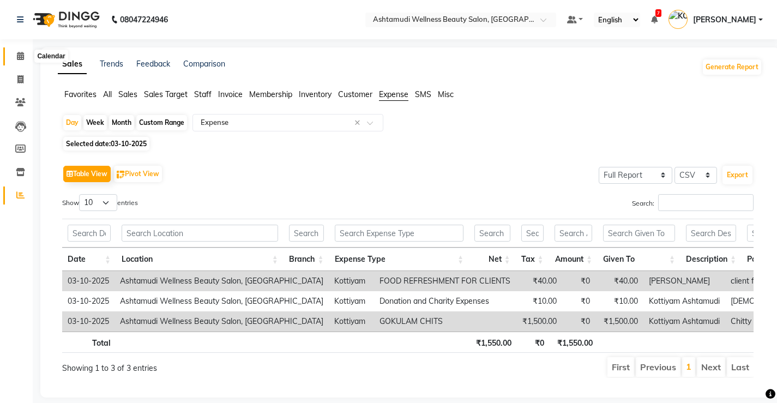
click at [24, 57] on icon at bounding box center [20, 56] width 7 height 8
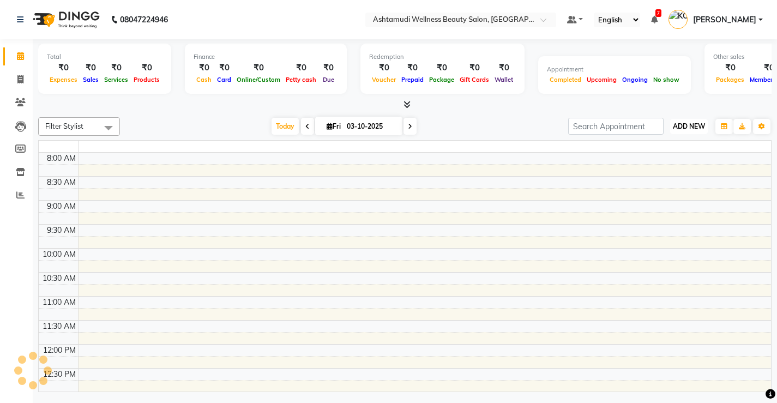
click at [703, 127] on span "ADD NEW" at bounding box center [689, 126] width 32 height 8
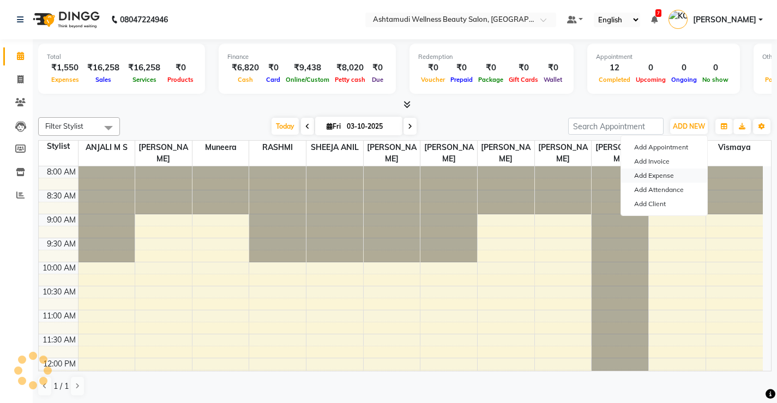
click at [660, 177] on link "Add Expense" at bounding box center [664, 176] width 86 height 14
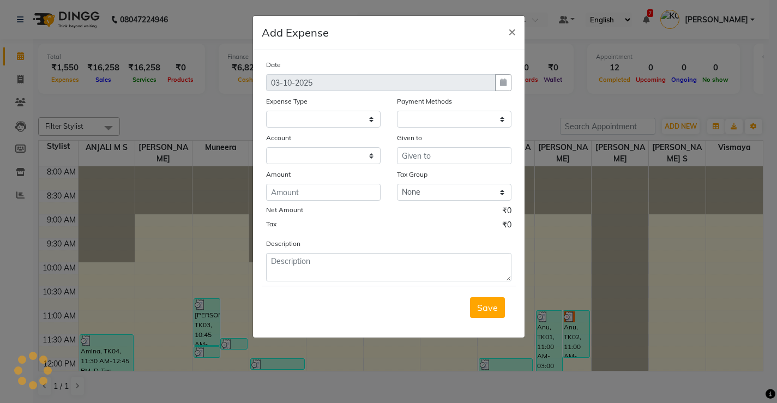
scroll to position [385, 0]
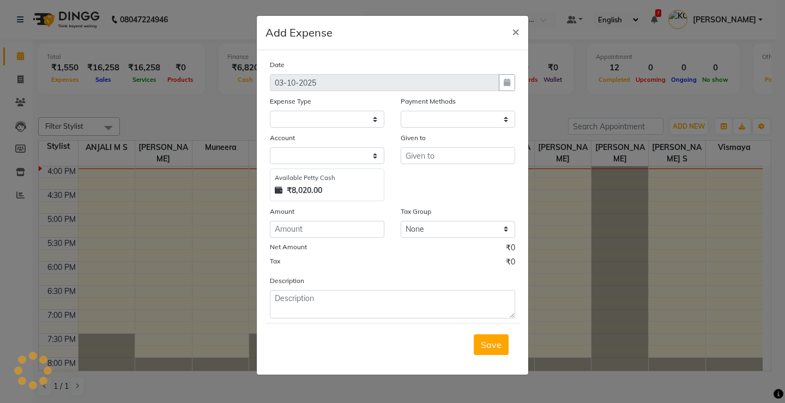
select select
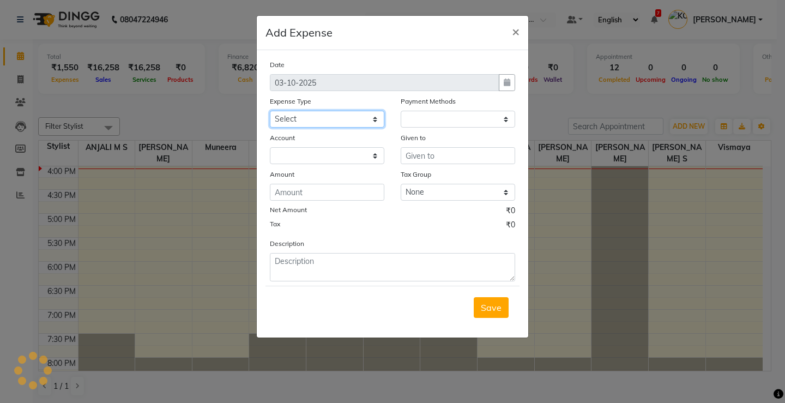
click at [304, 119] on select "Select ACCOMODATION EXPENSES ADVERTISEMENT SALES PROMOTIONAL EXPENSES Bonus BRI…" at bounding box center [327, 119] width 115 height 17
select select "1"
select select "3508"
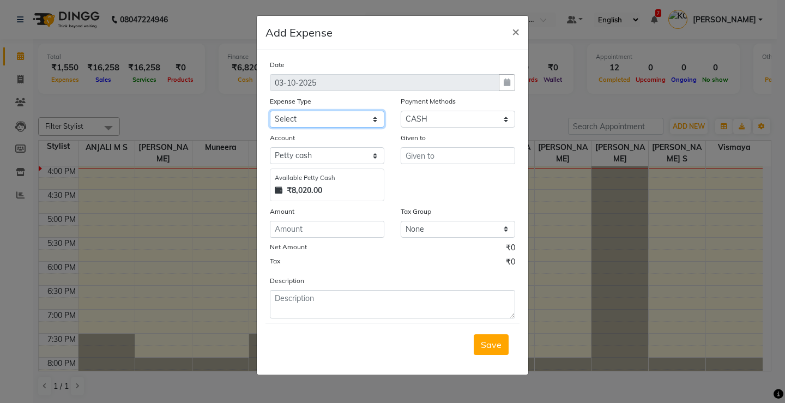
select select "6226"
click at [270, 111] on select "Select ACCOMODATION EXPENSES ADVERTISEMENT SALES PROMOTIONAL EXPENSES Bonus BRI…" at bounding box center [327, 119] width 115 height 17
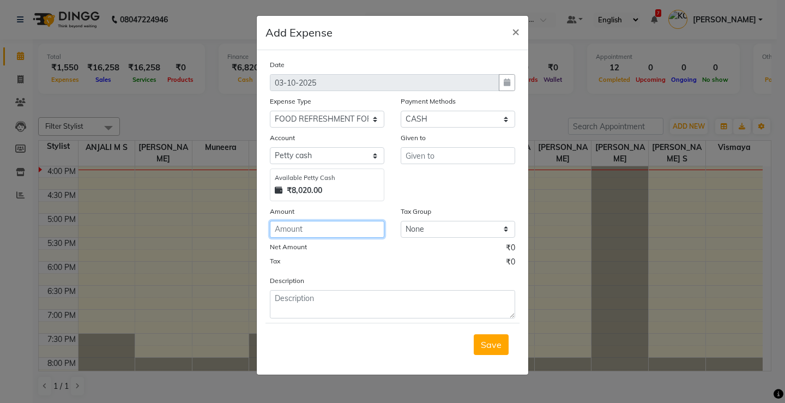
click at [303, 231] on input "number" at bounding box center [327, 229] width 115 height 17
type input "56"
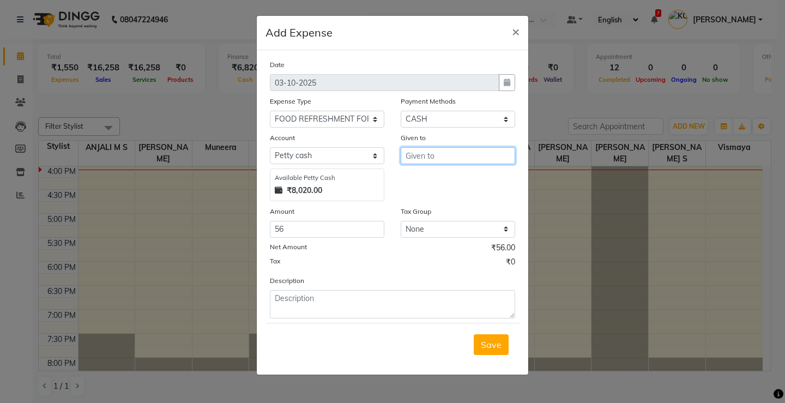
click at [438, 160] on input "text" at bounding box center [458, 155] width 115 height 17
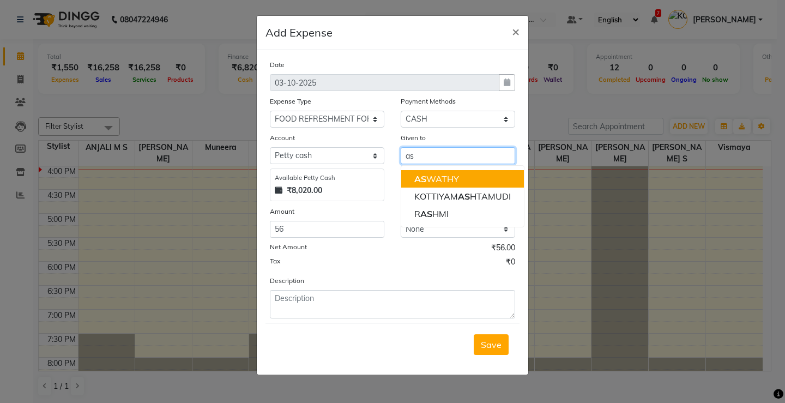
click at [445, 182] on ngb-highlight "AS WATHY" at bounding box center [437, 178] width 45 height 11
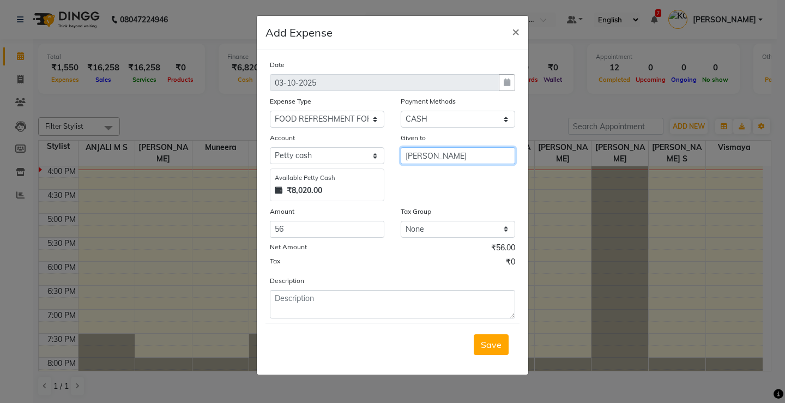
type input "[PERSON_NAME]"
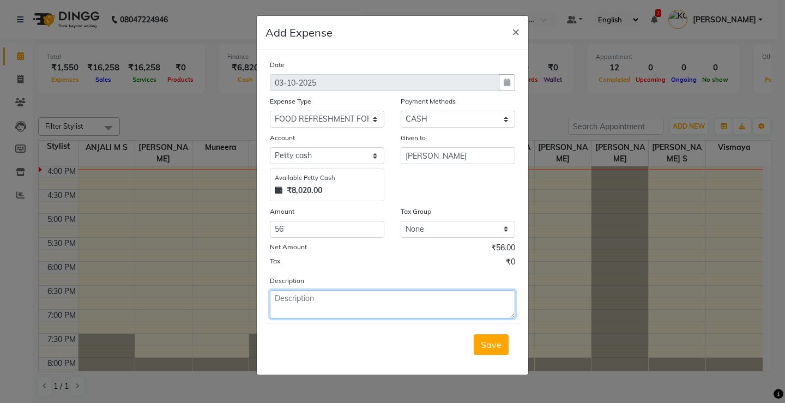
click at [350, 309] on textarea at bounding box center [392, 304] width 245 height 28
type textarea "milk"
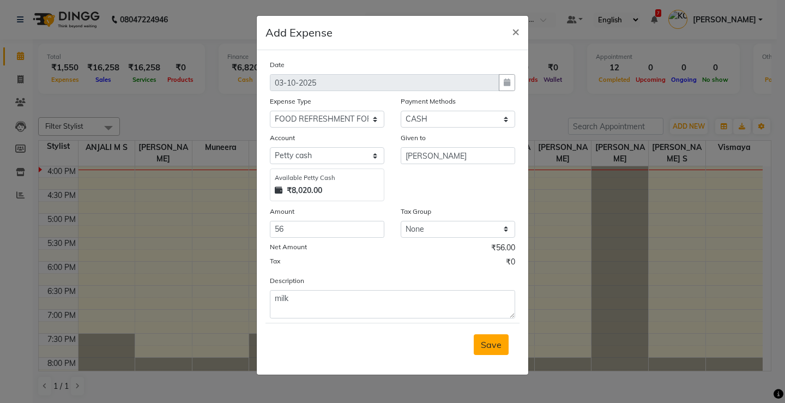
click at [486, 346] on span "Save" at bounding box center [491, 344] width 21 height 11
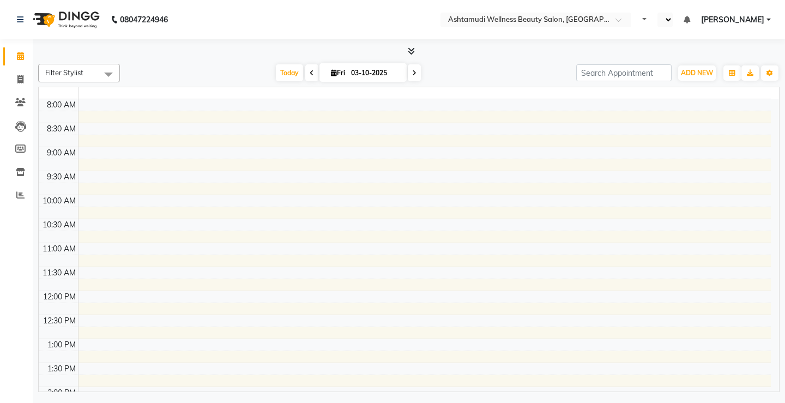
select select "en"
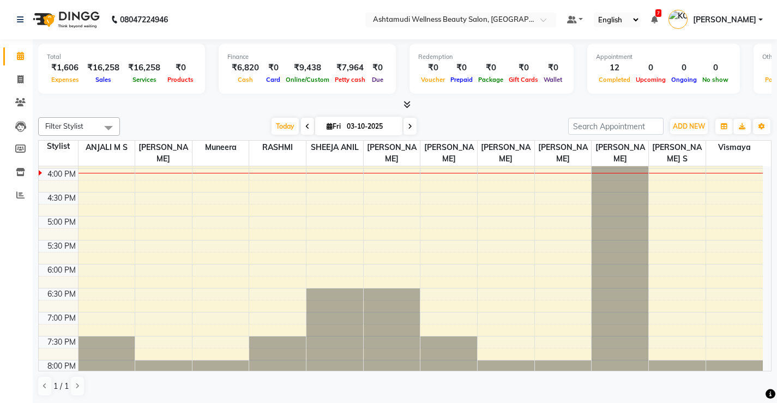
scroll to position [419, 0]
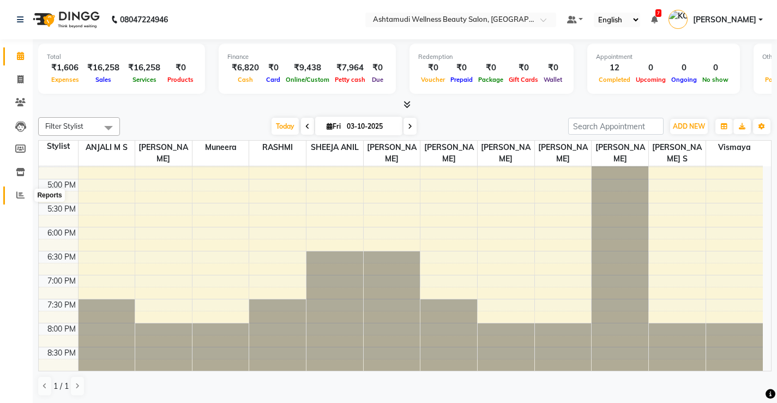
click at [21, 196] on icon at bounding box center [20, 195] width 8 height 8
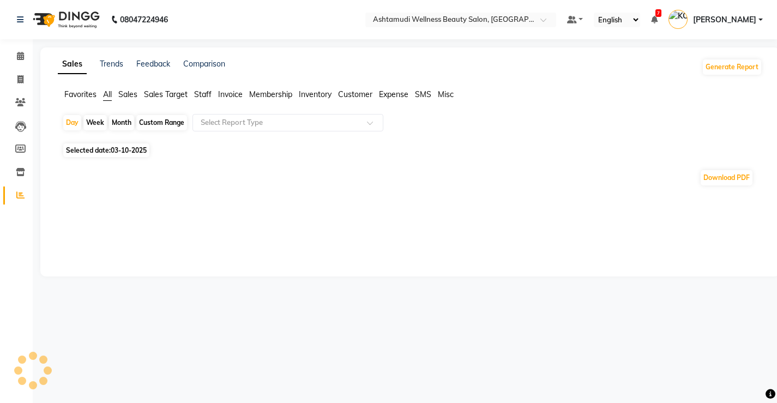
click at [403, 93] on span "Expense" at bounding box center [393, 94] width 29 height 10
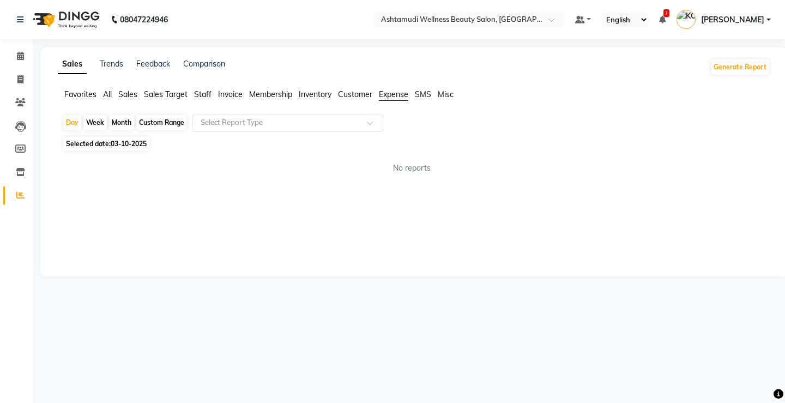
click at [304, 117] on div "Select Report Type" at bounding box center [288, 122] width 191 height 17
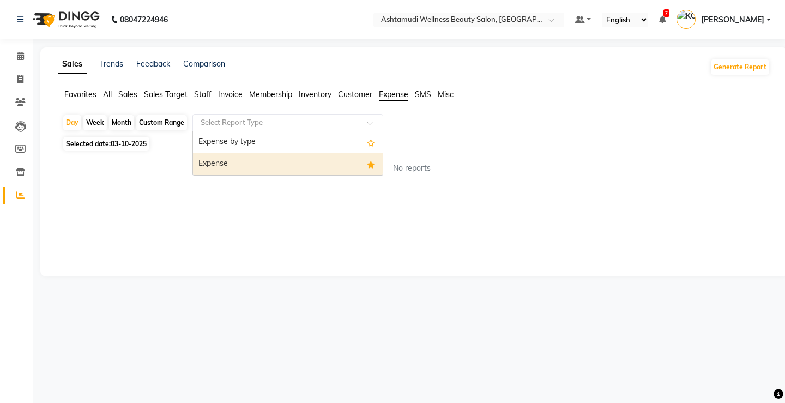
click at [290, 166] on div "Expense" at bounding box center [288, 164] width 190 height 22
select select "full_report"
select select "csv"
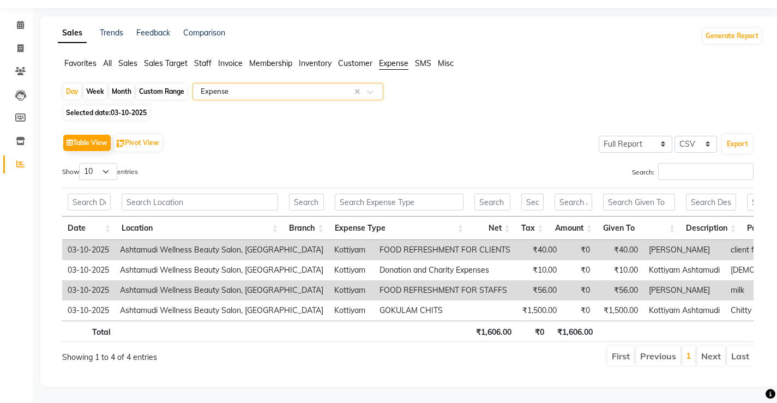
scroll to position [47, 0]
click at [20, 21] on icon at bounding box center [20, 25] width 7 height 8
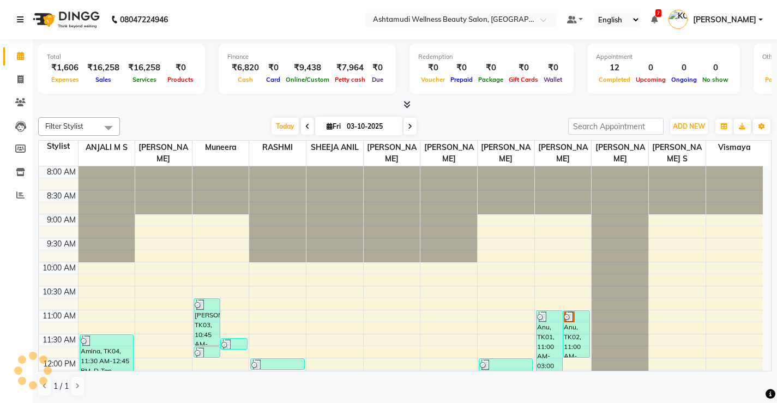
scroll to position [385, 0]
